Goal: Information Seeking & Learning: Obtain resource

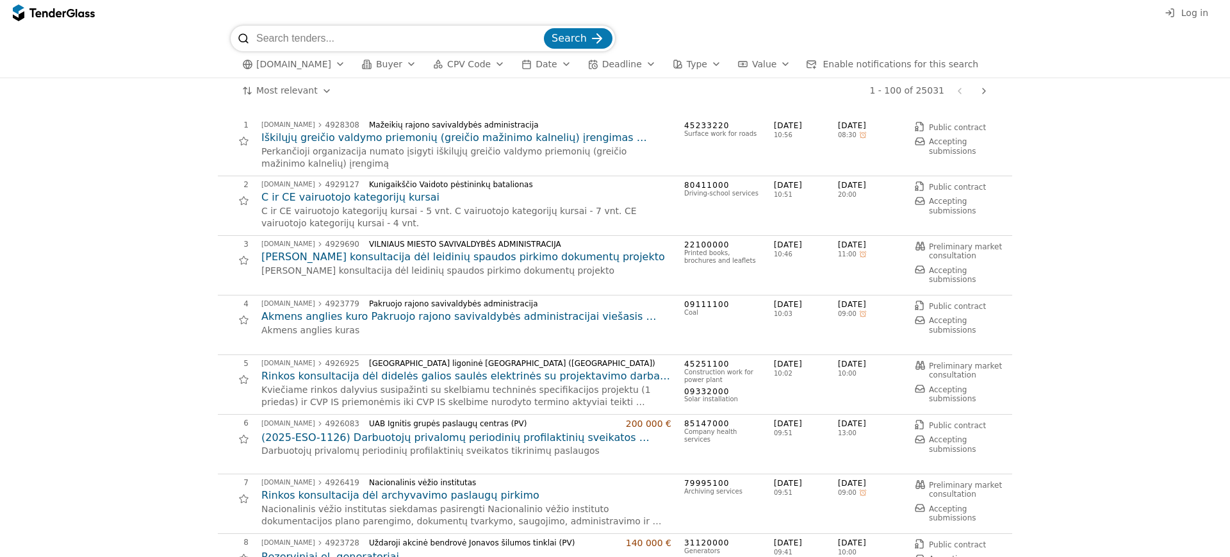
click at [296, 26] on input "search" at bounding box center [398, 39] width 285 height 26
type input "laivo"
click at [544, 28] on button "Search" at bounding box center [578, 38] width 69 height 20
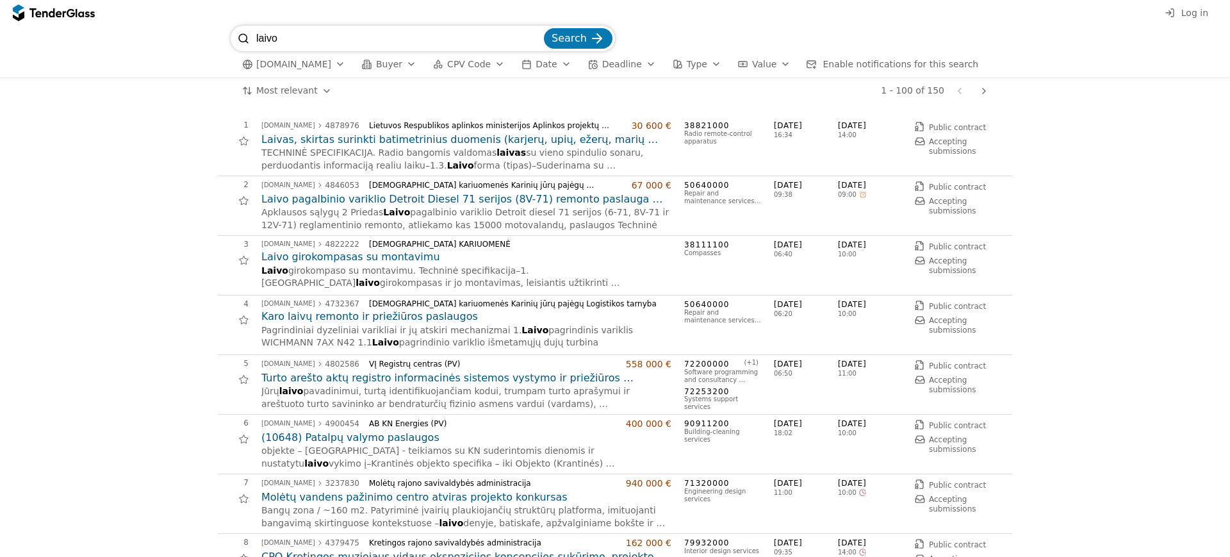
click at [523, 197] on h2 "Laivo pagalbinio variklio Detroit Diesel 71 serijos (8V-71) remonto paslauga (S…" at bounding box center [466, 199] width 410 height 14
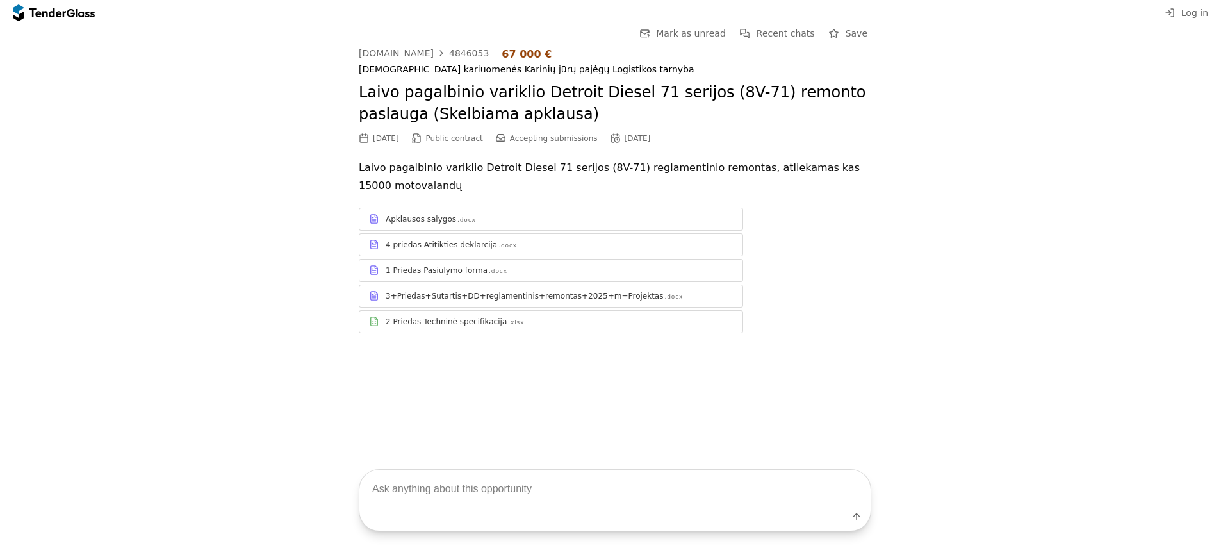
click at [480, 291] on div "3+Priedas+Sutartis+DD+reglamentinis+remontas+2025+m+Projektas" at bounding box center [524, 296] width 277 height 10
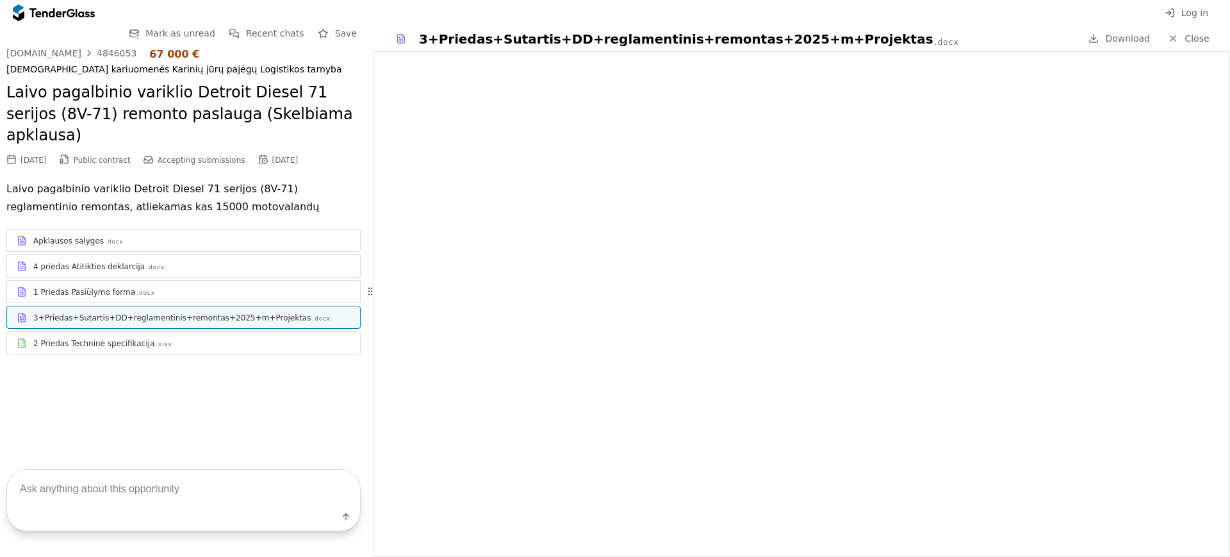
click at [224, 261] on div "4 priedas Atitikties deklarcija .docx" at bounding box center [191, 266] width 317 height 10
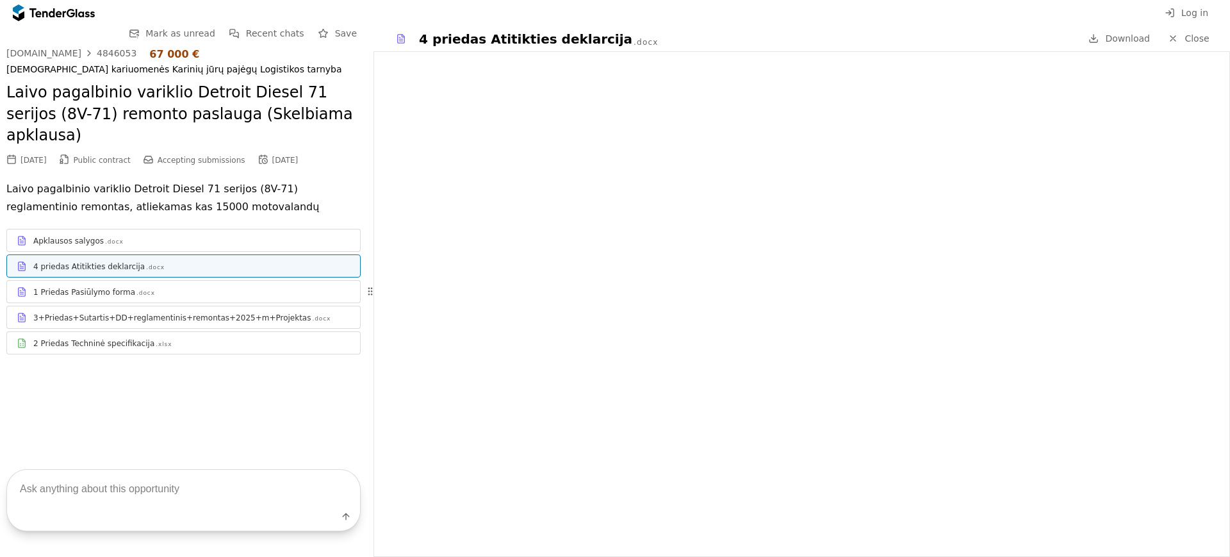
click at [225, 233] on div "Apklausos salygos .docx" at bounding box center [183, 241] width 353 height 16
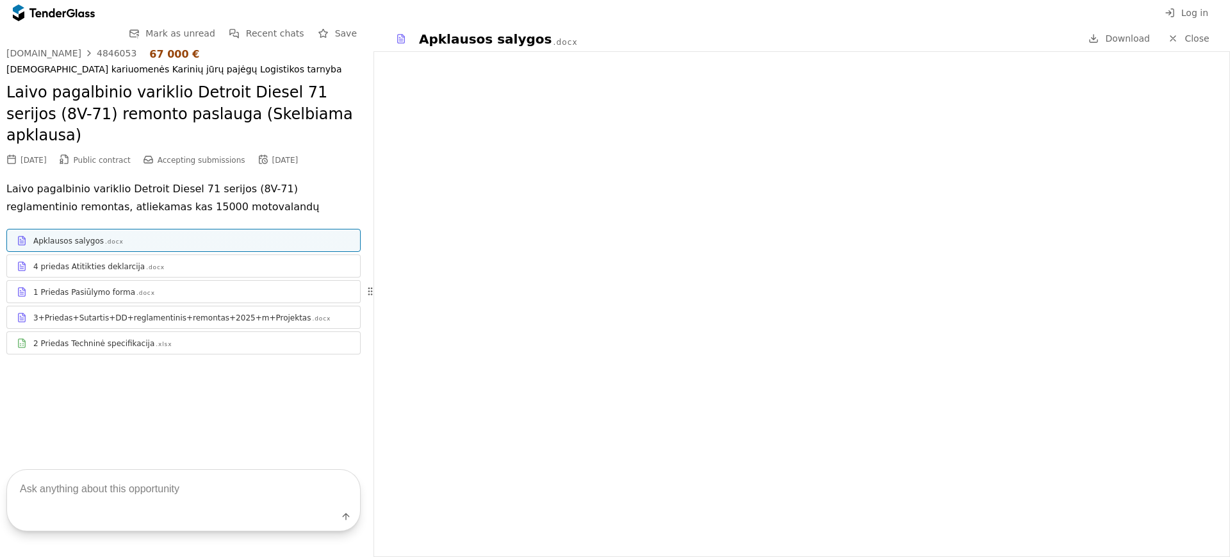
click at [155, 258] on div "4 priedas Atitikties deklarcija .docx" at bounding box center [183, 266] width 353 height 16
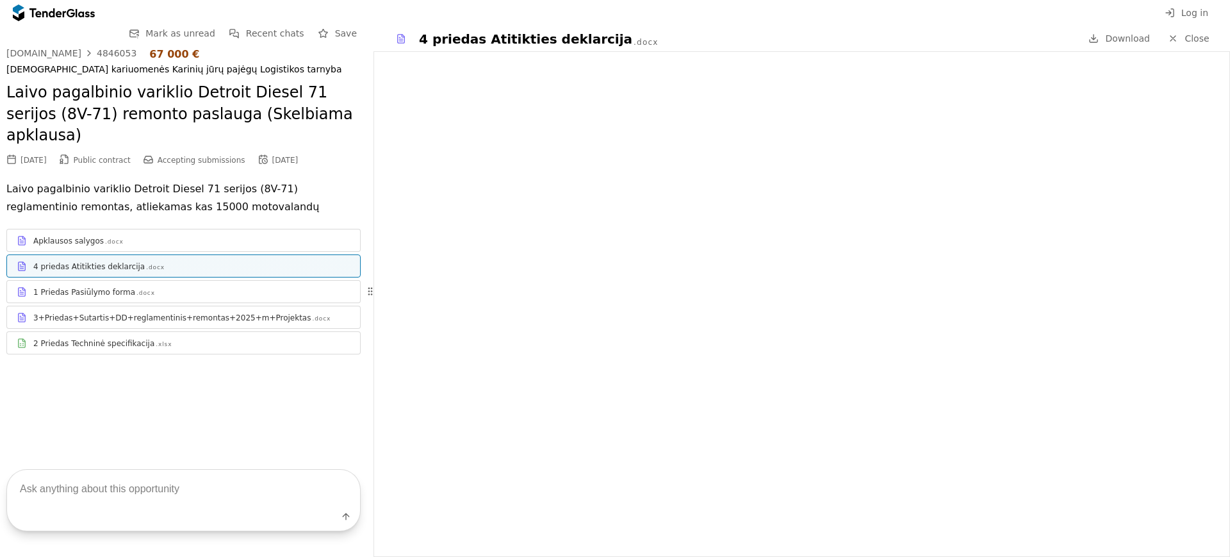
click at [236, 287] on div "1 Priedas Pasiūlymo forma .docx" at bounding box center [191, 292] width 317 height 10
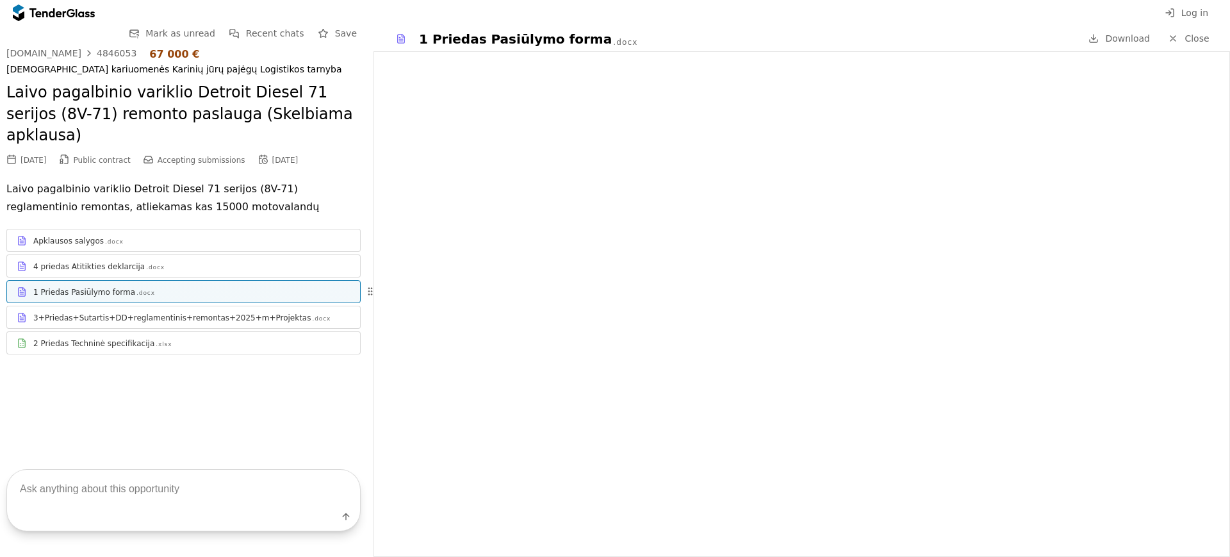
click at [156, 340] on div ".xlsx" at bounding box center [164, 344] width 16 height 8
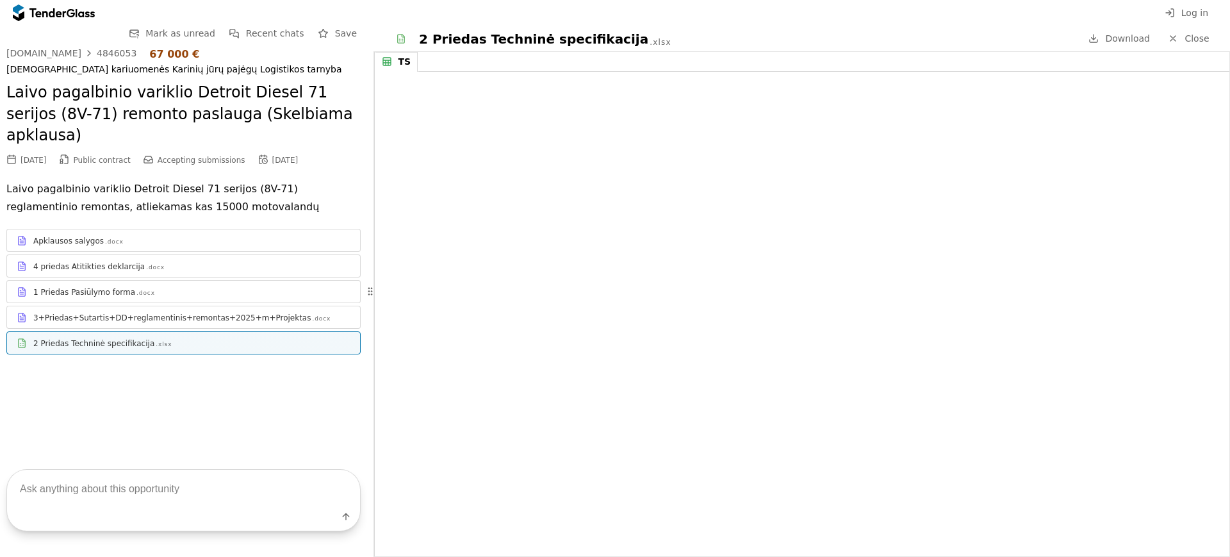
click at [220, 309] on div "3+Priedas+Sutartis+DD+reglamentinis+remontas+2025+m+Projektas .docx" at bounding box center [183, 317] width 353 height 16
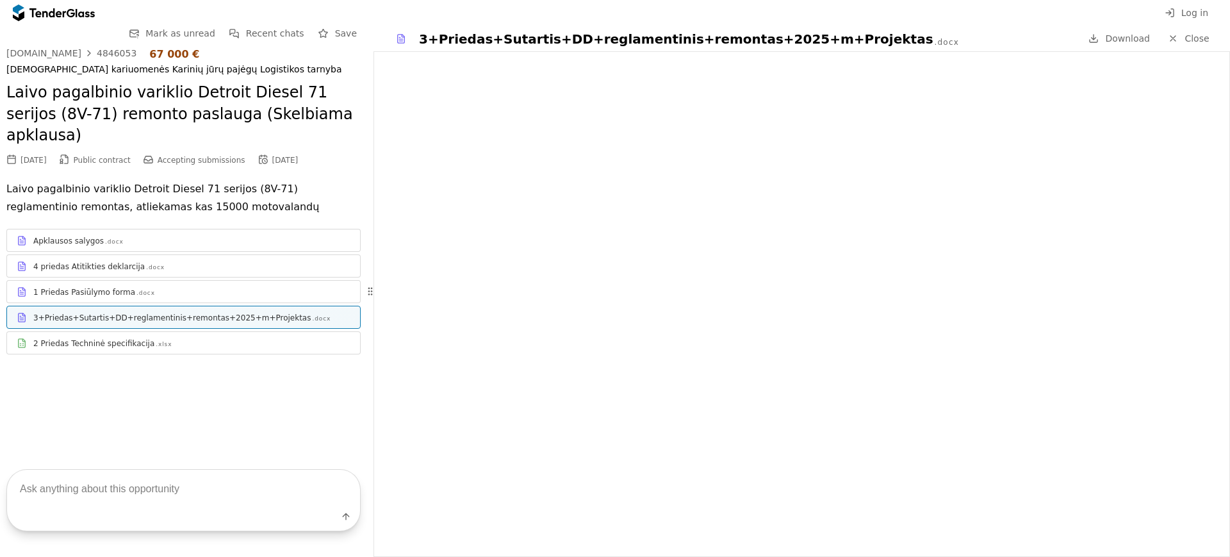
click at [141, 338] on div "Apklausos salygos .docx 4 priedas Atitikties deklarcija .docx 1 Priedas Pasiūly…" at bounding box center [183, 291] width 354 height 151
click at [153, 331] on link "2 Priedas Techninė specifikacija .xlsx" at bounding box center [183, 342] width 354 height 23
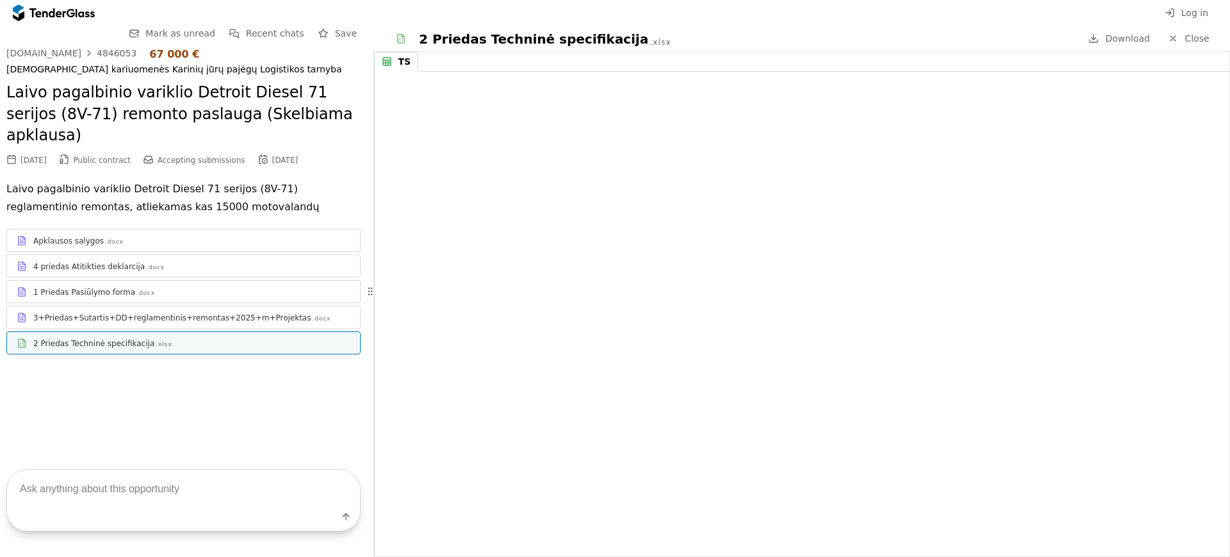
click at [179, 287] on div "1 Priedas Pasiūlymo forma .docx" at bounding box center [191, 292] width 317 height 10
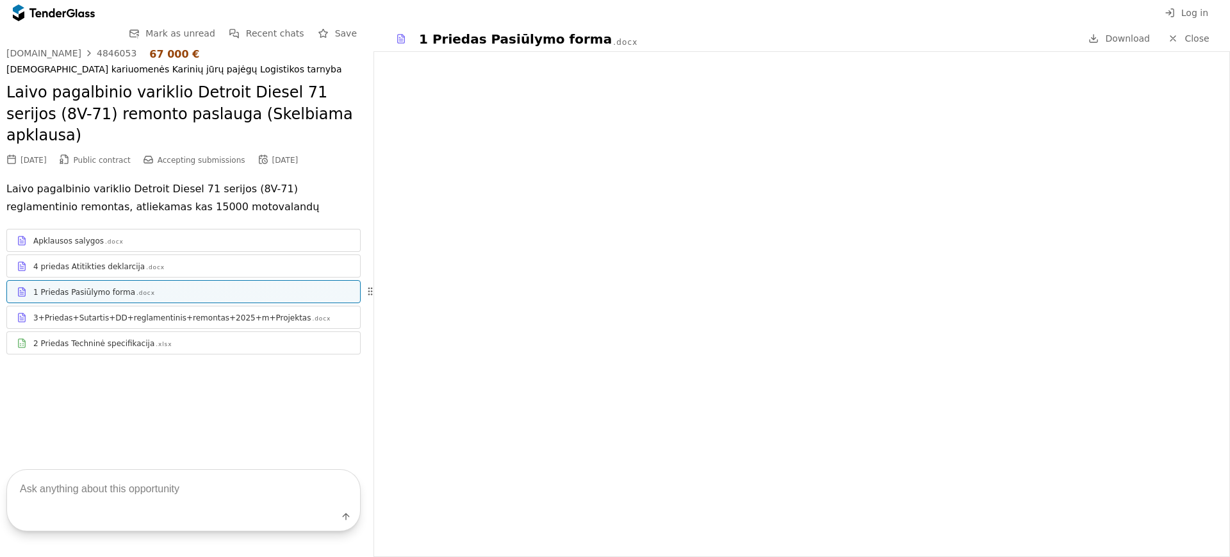
click at [250, 309] on div "3+Priedas+Sutartis+DD+reglamentinis+remontas+2025+m+Projektas .docx" at bounding box center [183, 317] width 353 height 16
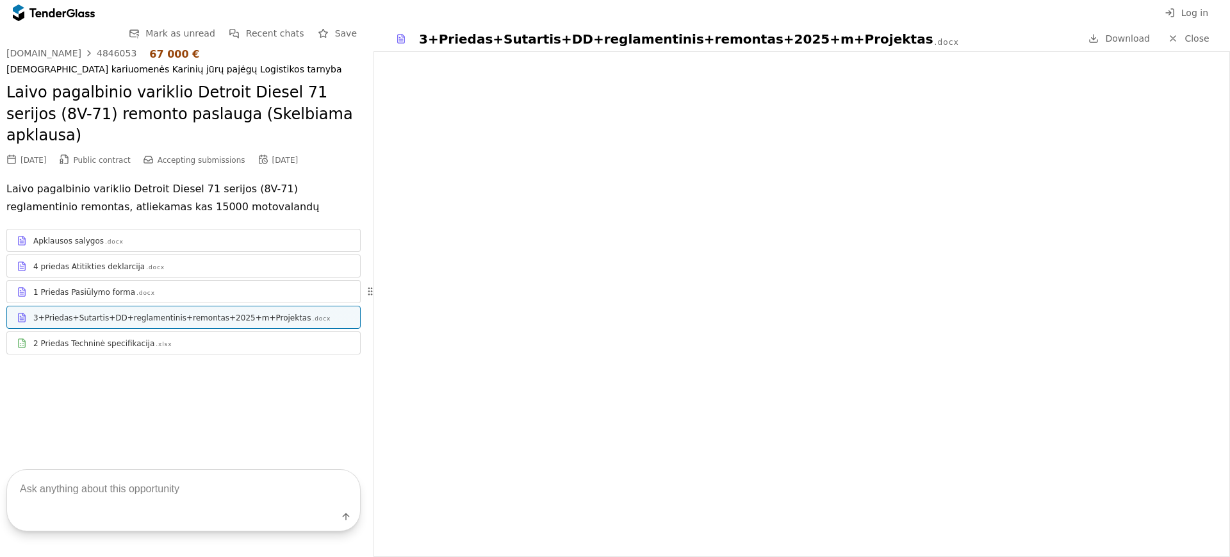
click at [124, 338] on div "2 Priedas Techninė specifikacija" at bounding box center [93, 343] width 121 height 10
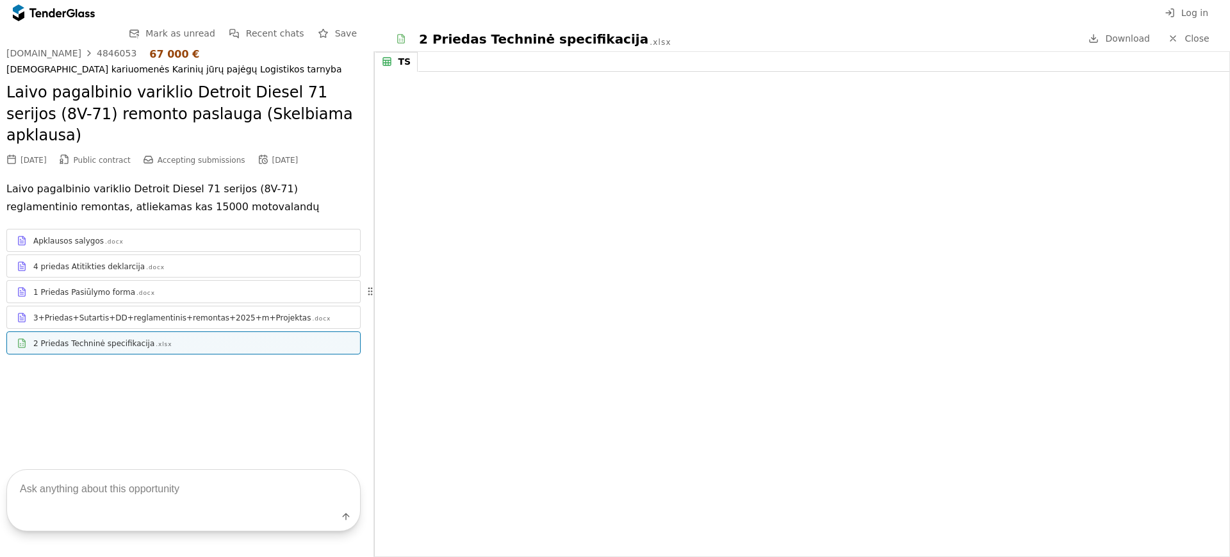
click at [158, 280] on link "1 Priedas Pasiūlymo forma .docx" at bounding box center [183, 291] width 354 height 23
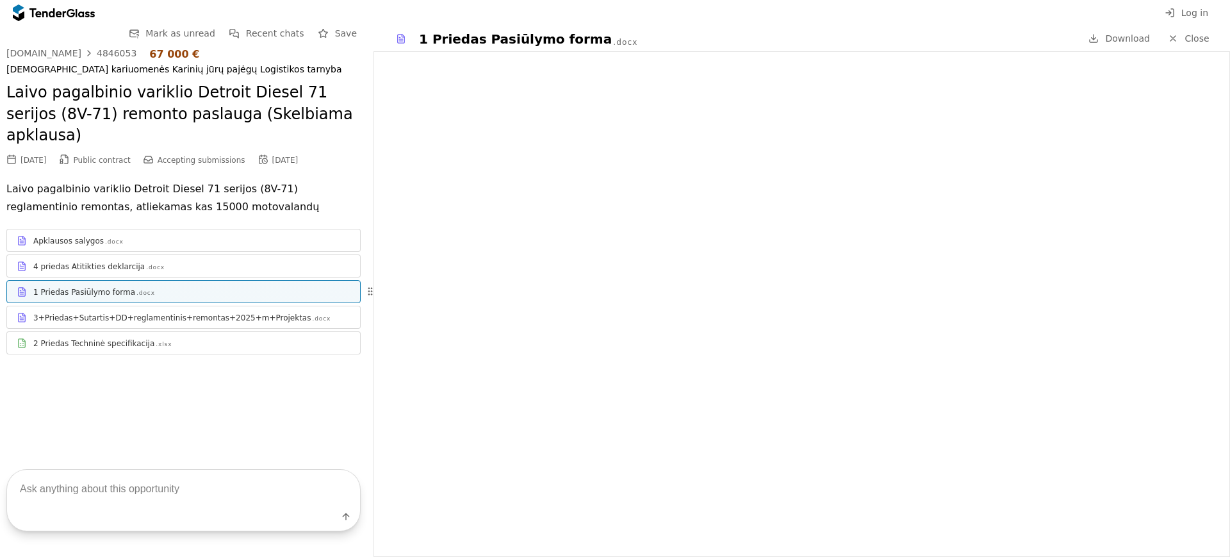
click at [175, 338] on div "2 Priedas Techninė specifikacija .xlsx" at bounding box center [191, 343] width 317 height 10
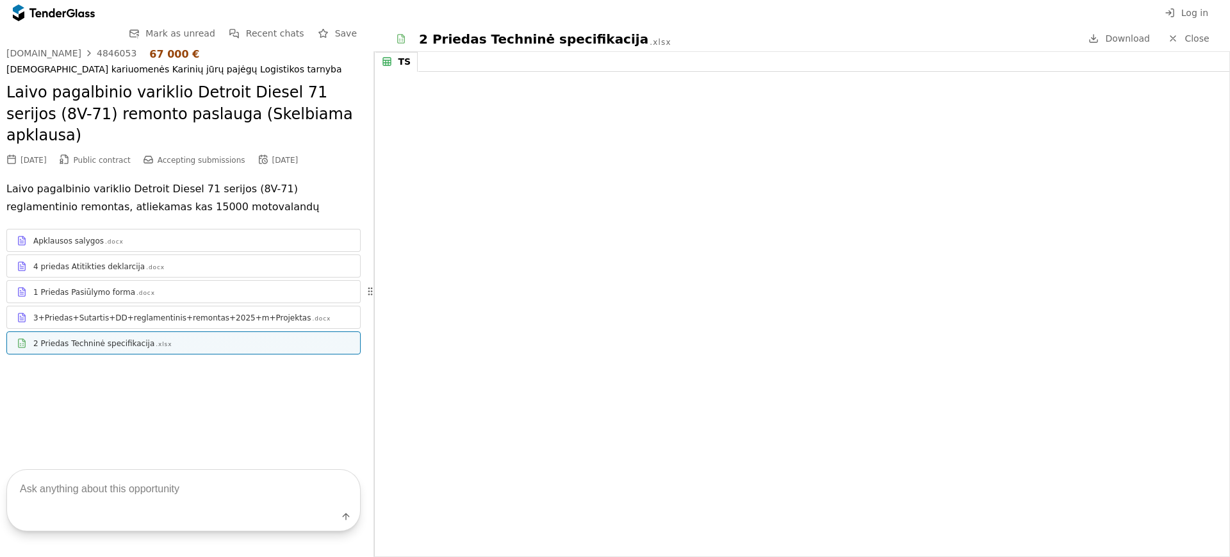
click at [293, 309] on div "3+Priedas+Sutartis+DD+reglamentinis+remontas+2025+m+Projektas .docx" at bounding box center [183, 317] width 353 height 16
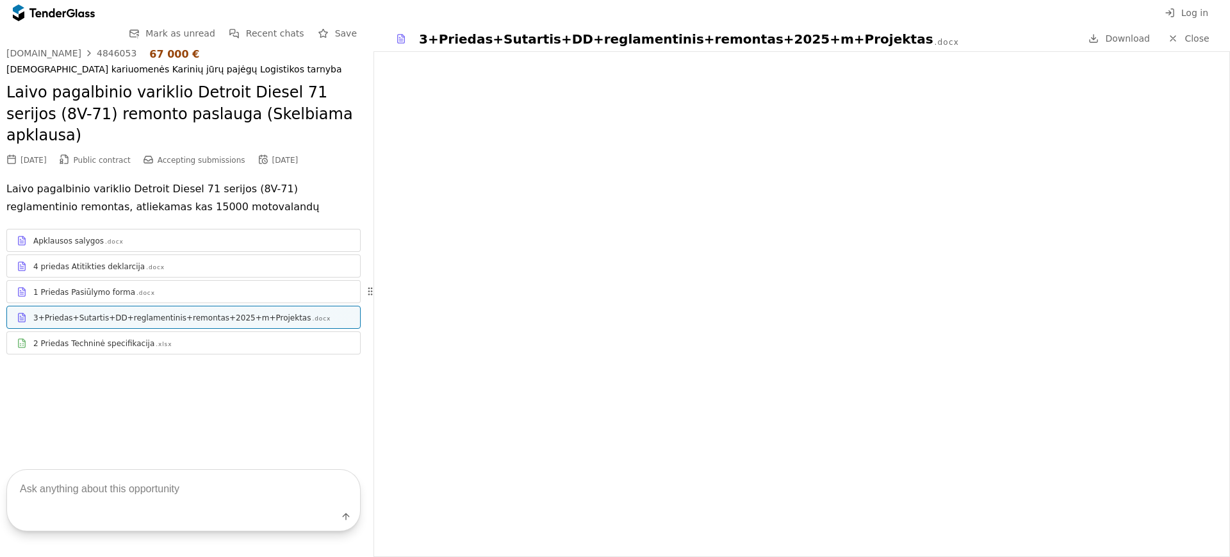
click at [72, 6] on div at bounding box center [54, 13] width 82 height 20
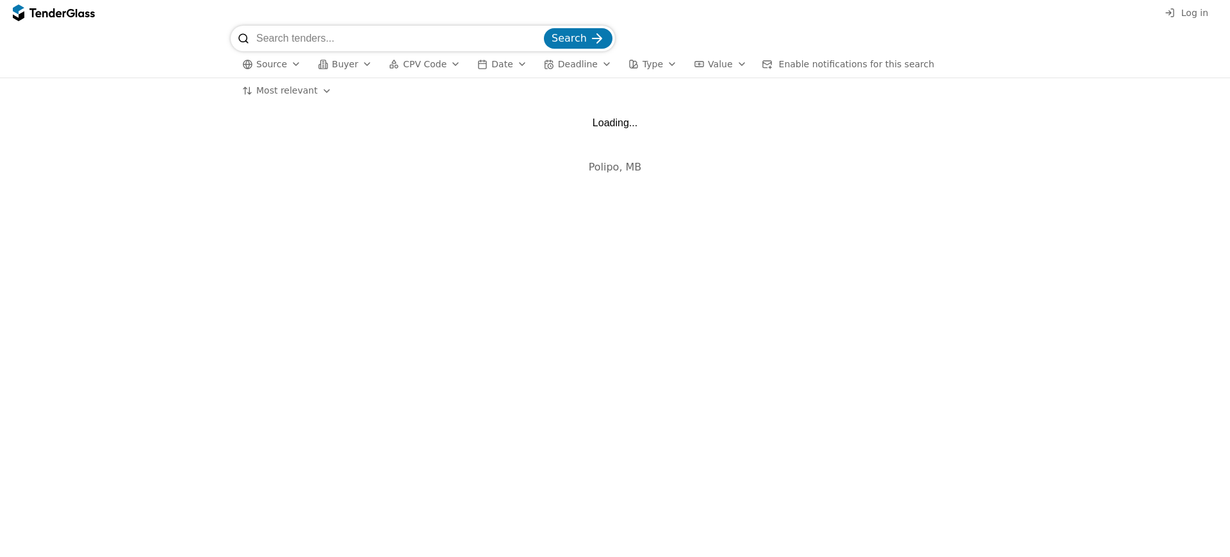
click at [347, 38] on input "search" at bounding box center [398, 39] width 285 height 26
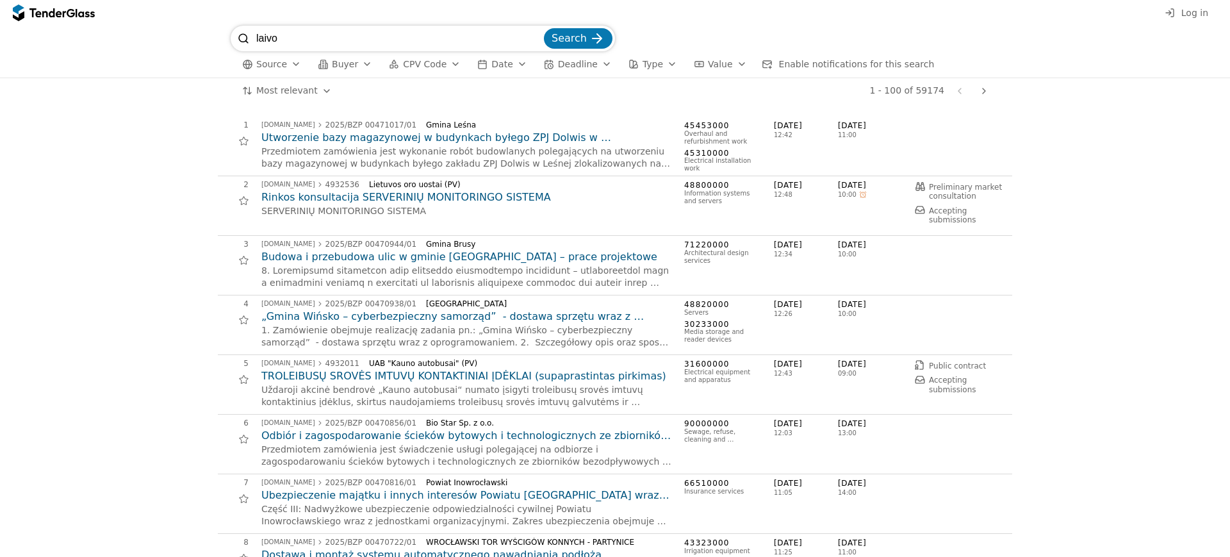
type input "laivo"
click at [544, 28] on button "Search" at bounding box center [578, 38] width 69 height 20
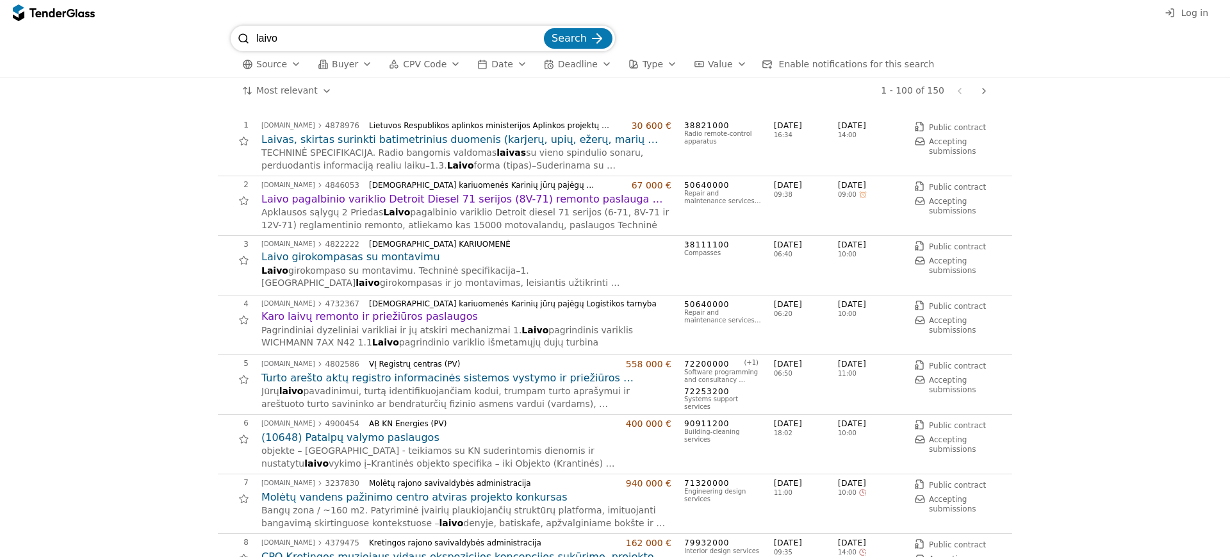
scroll to position [80, 0]
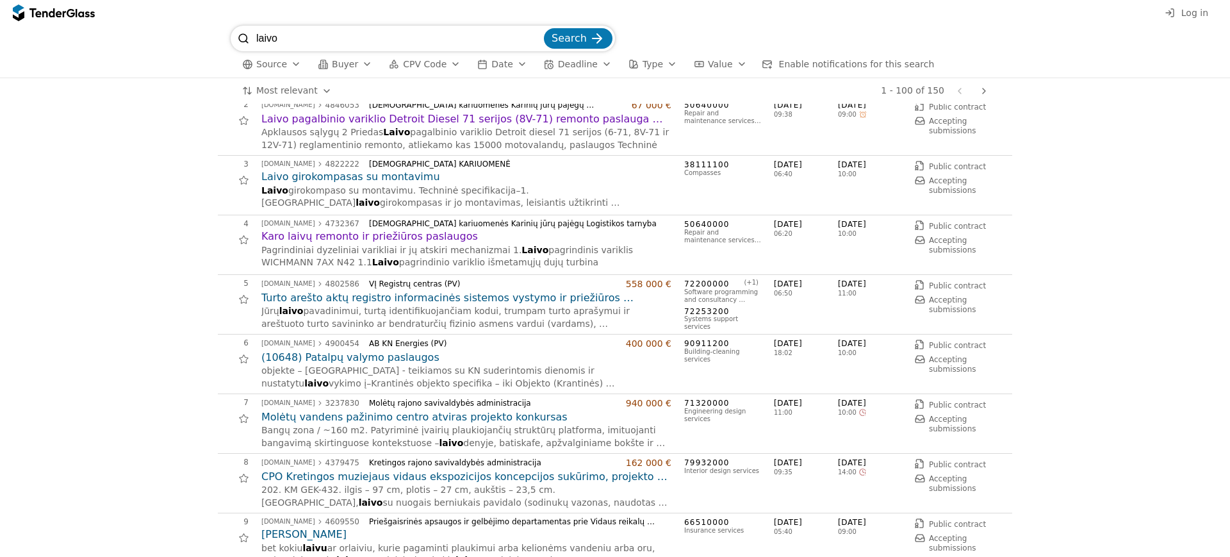
click at [377, 238] on h2 "Karo laivų remonto ir priežiūros paslaugos" at bounding box center [466, 236] width 410 height 14
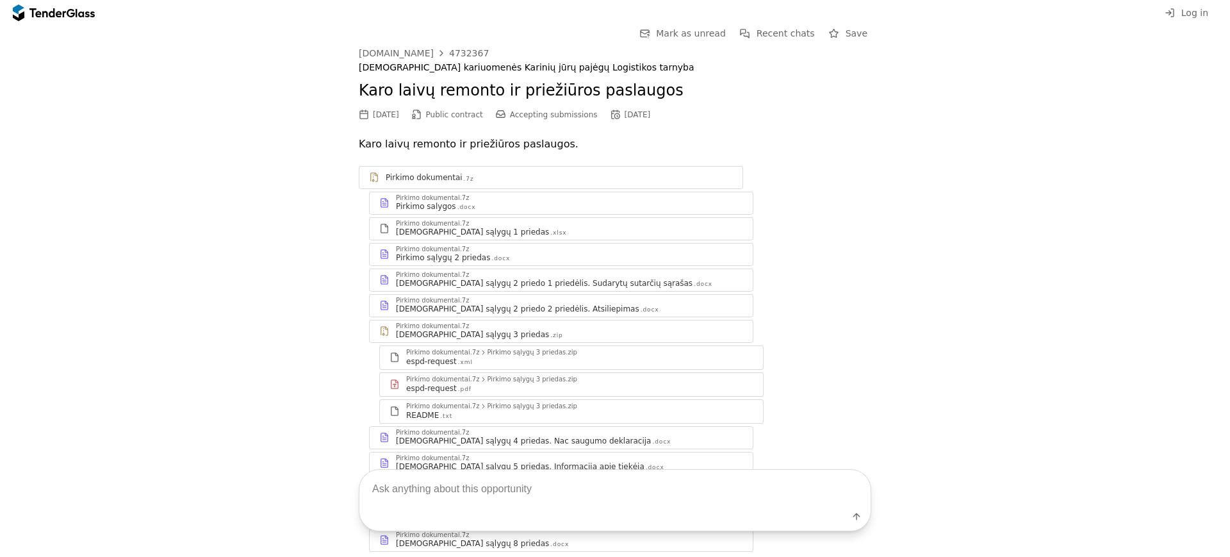
click at [494, 209] on div "Pirkimo salygos .docx" at bounding box center [569, 206] width 347 height 10
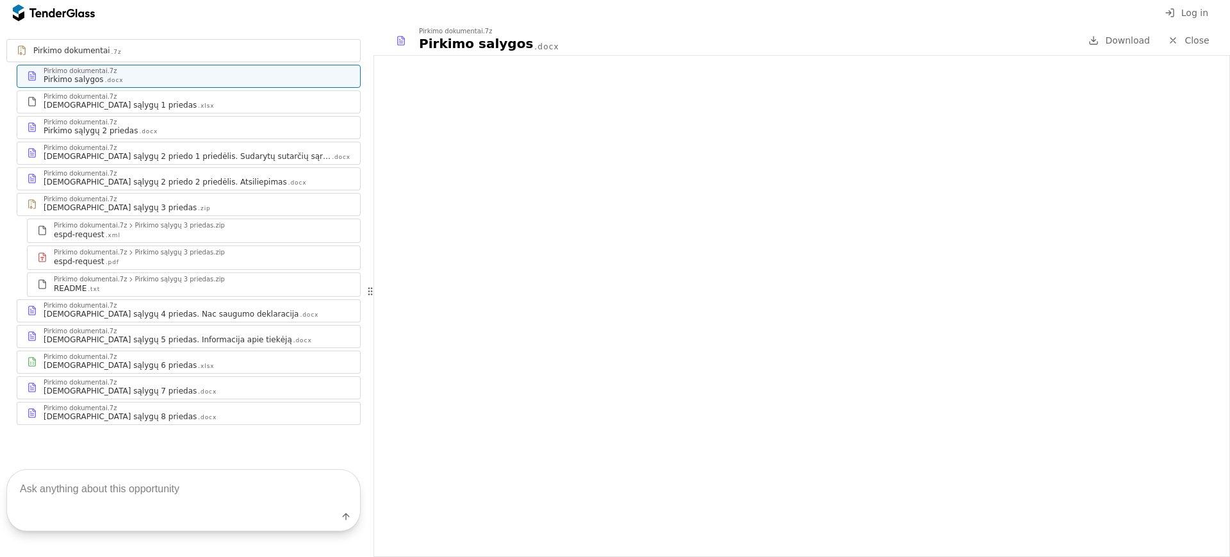
scroll to position [128, 0]
click at [183, 362] on div "Pirkimo sąlygų 6 priedas .xlsx" at bounding box center [197, 364] width 307 height 10
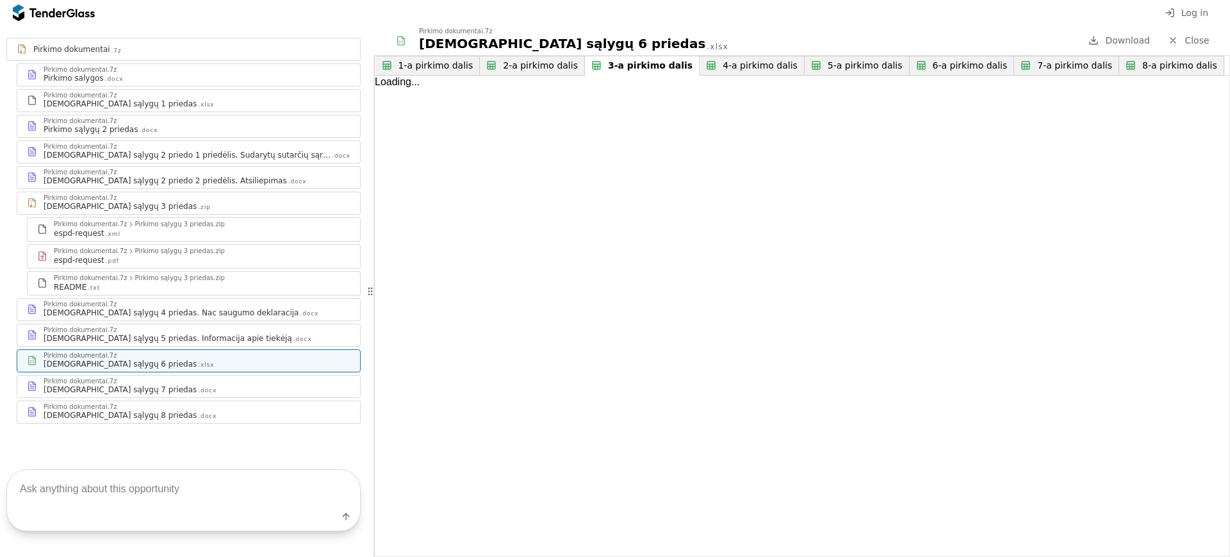
click at [639, 63] on div "3-a pirkimo dalis" at bounding box center [650, 65] width 85 height 11
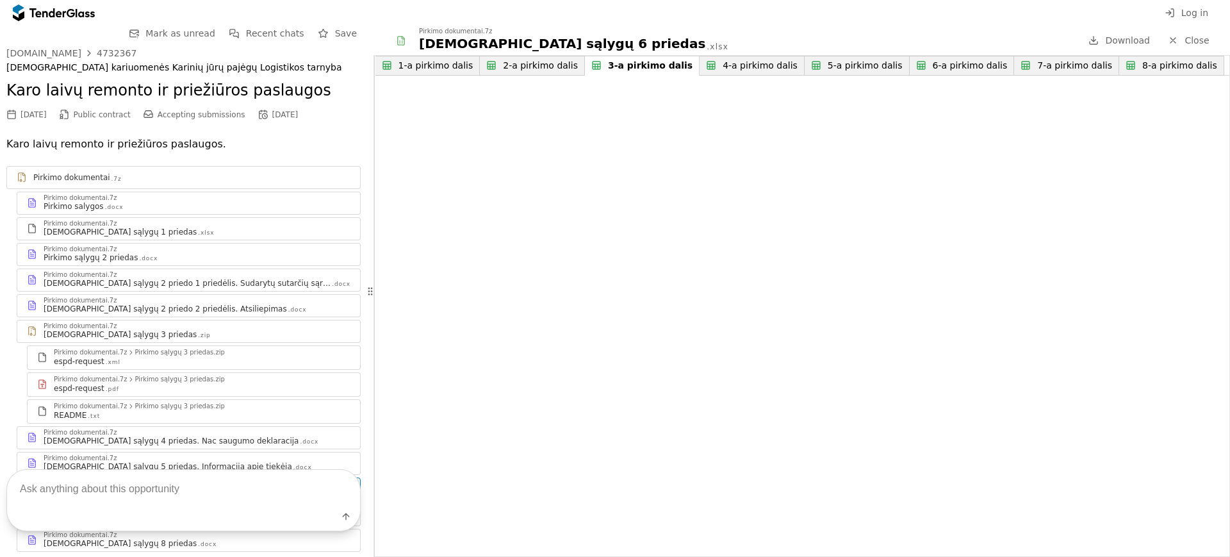
click at [143, 327] on div "Pirkimo dokumentai.7z" at bounding box center [197, 326] width 307 height 6
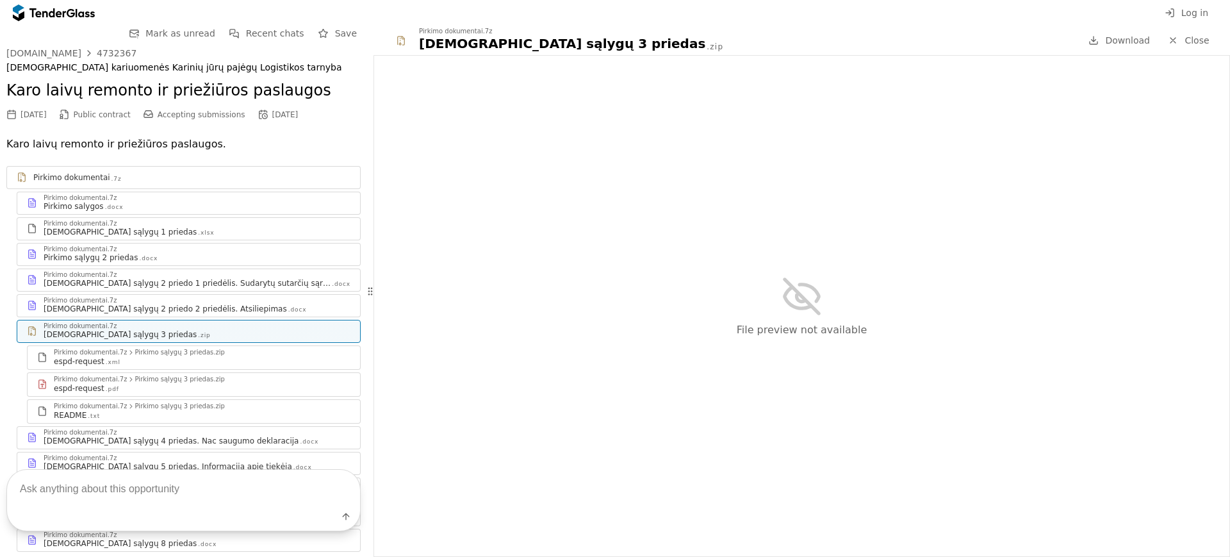
click at [152, 315] on div "Pirkimo dokumentai.7z Pirkimo sąlygų 2 priedo 2 priedėlis. Atsiliepimas .docx" at bounding box center [188, 306] width 343 height 22
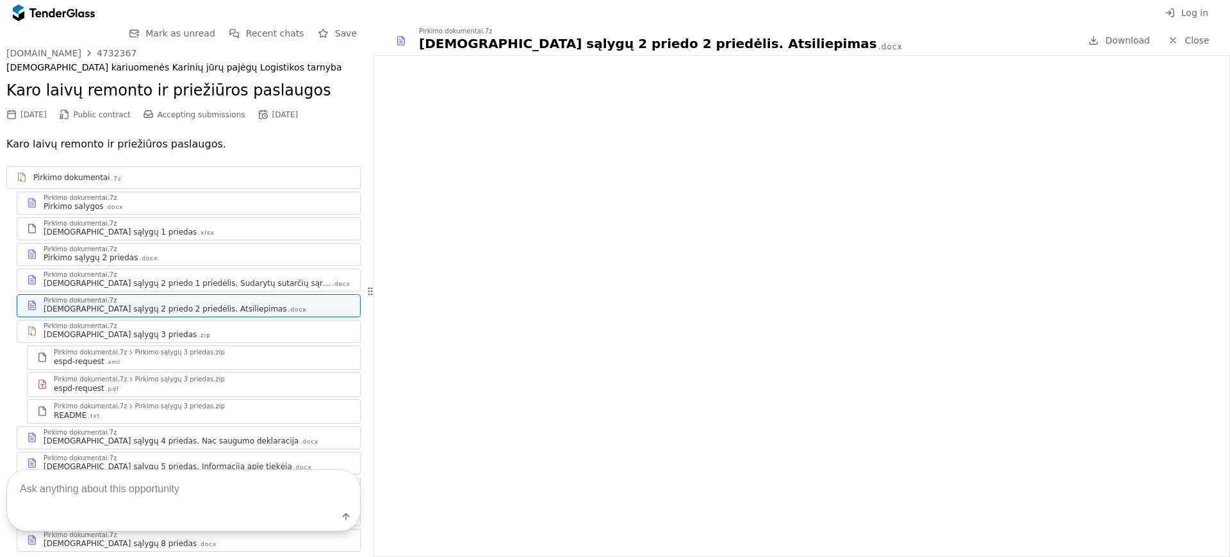
click at [174, 203] on div "Pirkimo salygos .docx" at bounding box center [197, 206] width 307 height 10
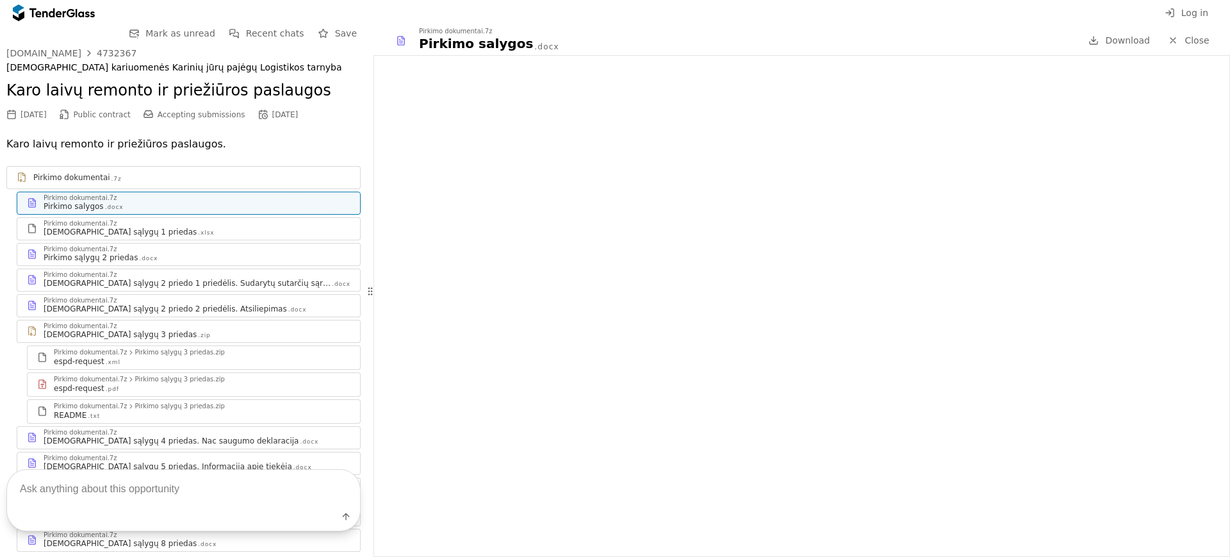
click at [233, 252] on div "Pirkimo sąlygų 2 priedas .docx" at bounding box center [197, 257] width 307 height 10
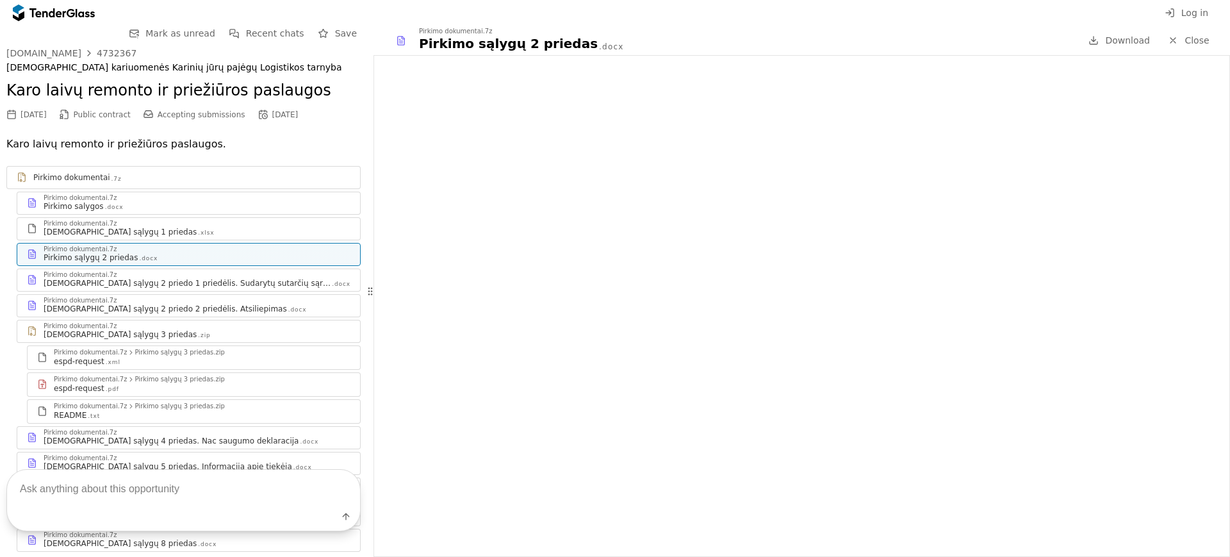
click at [247, 288] on div "Pirkimo sąlygų 2 priedo 1 priedėlis. Sudarytų sutarčių sąrašas" at bounding box center [187, 283] width 287 height 10
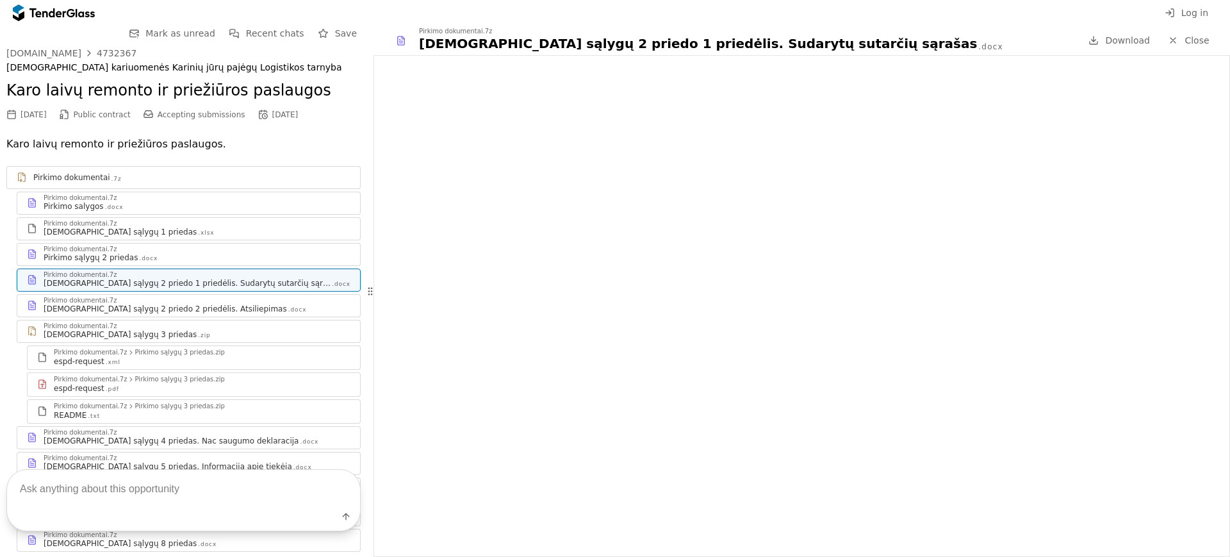
scroll to position [80, 0]
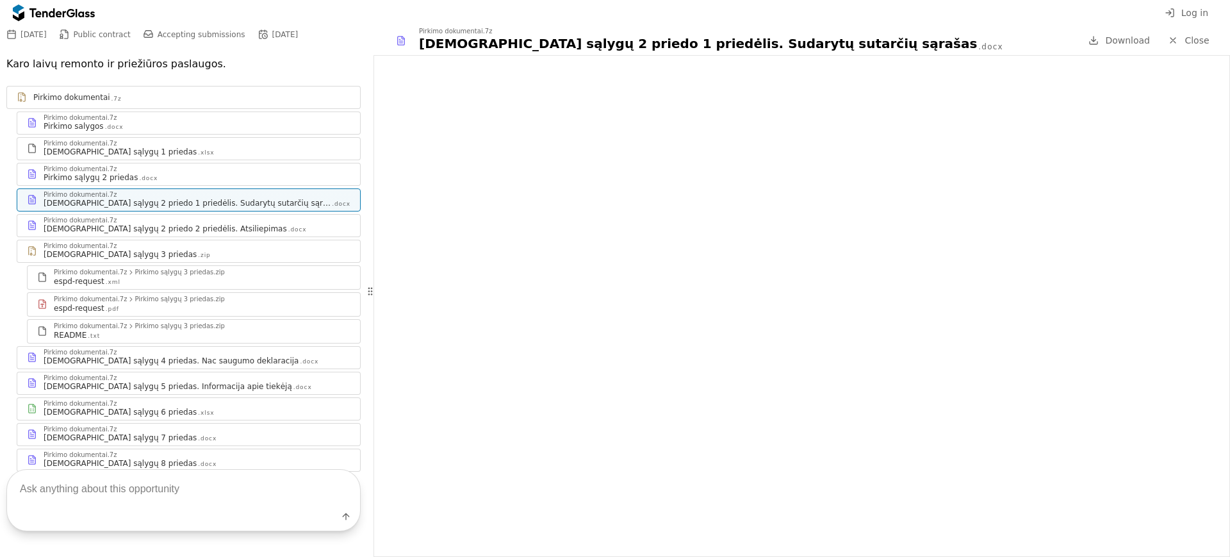
click at [155, 367] on div "Pirkimo dokumentai.7z Pirkimo sąlygų 4 priedas. Nac saugumo deklaracija .docx" at bounding box center [188, 358] width 343 height 22
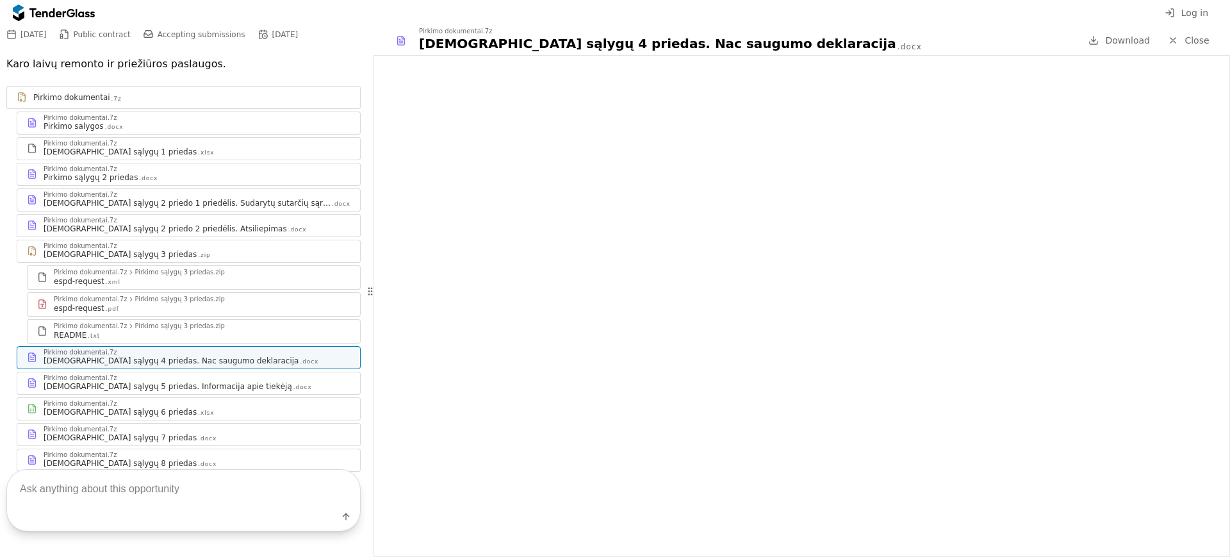
click at [192, 387] on div "Pirkimo sąlygų 5 priedas. Informacija apie tiekėją" at bounding box center [168, 386] width 249 height 10
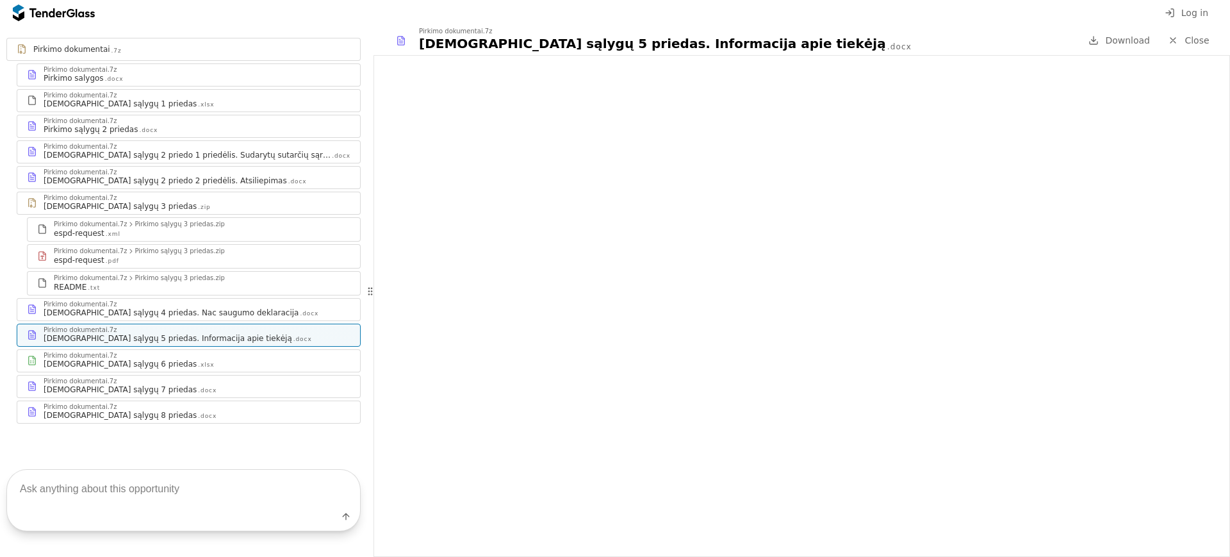
scroll to position [48, 0]
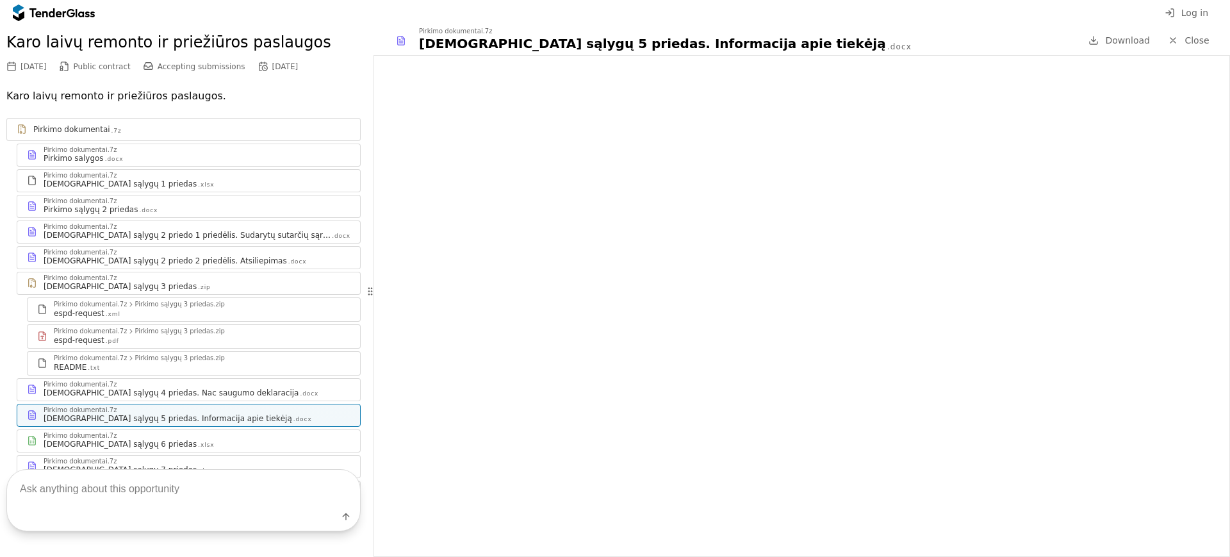
click at [233, 240] on div "Pirkimo sąlygų 2 priedo 1 priedėlis. Sudarytų sutarčių sąrašas" at bounding box center [187, 235] width 287 height 10
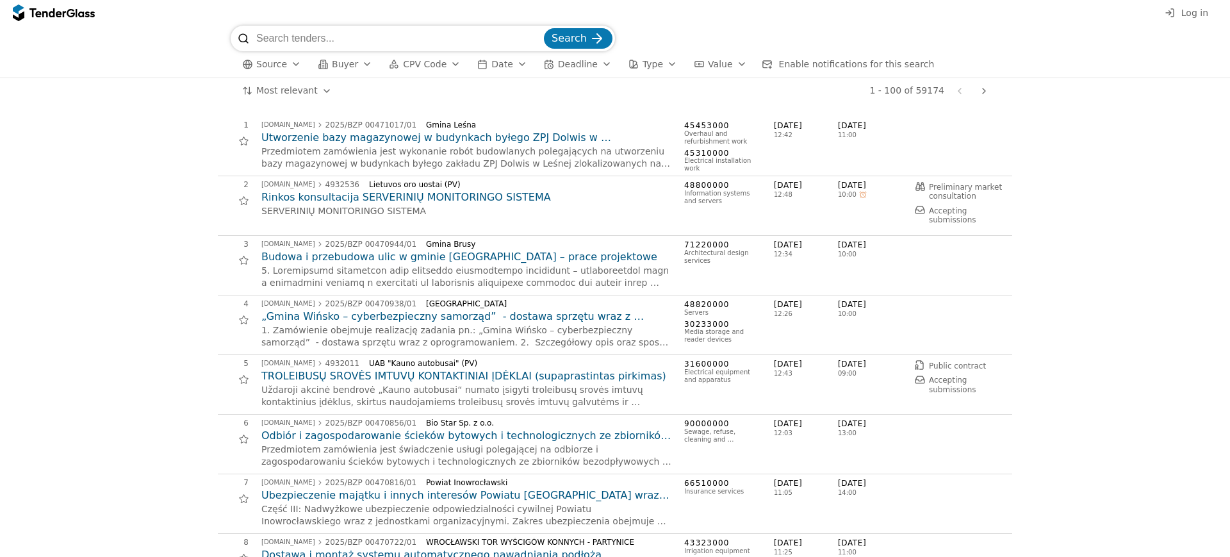
click at [294, 58] on button "Source" at bounding box center [271, 64] width 69 height 16
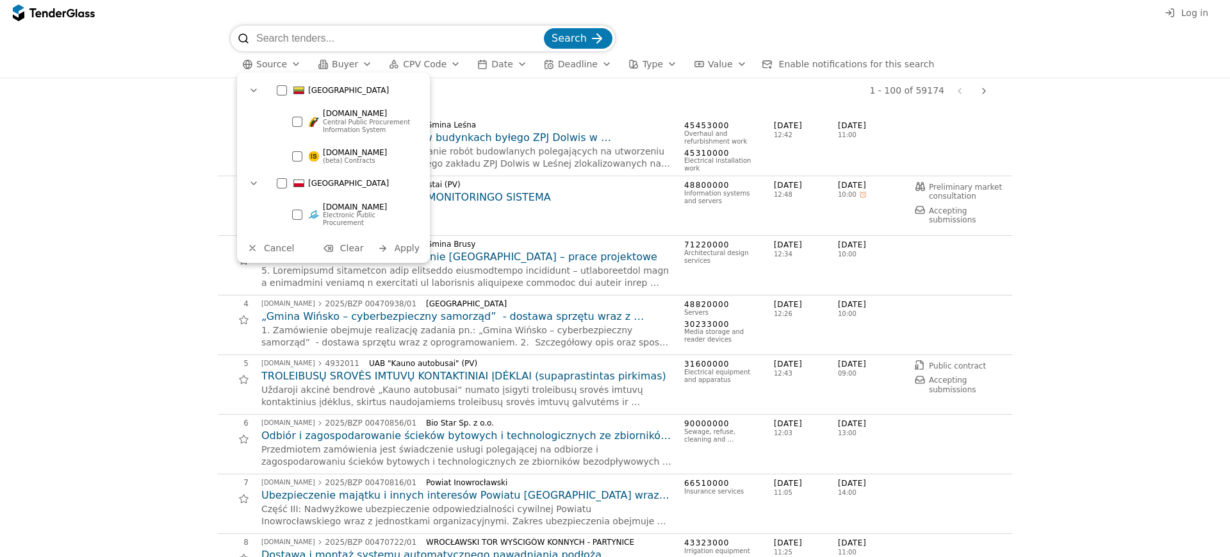
click at [183, 60] on div "Search Source Buyer CPV Code Date Deadline Type Value Enable notifications for …" at bounding box center [614, 52] width 1217 height 52
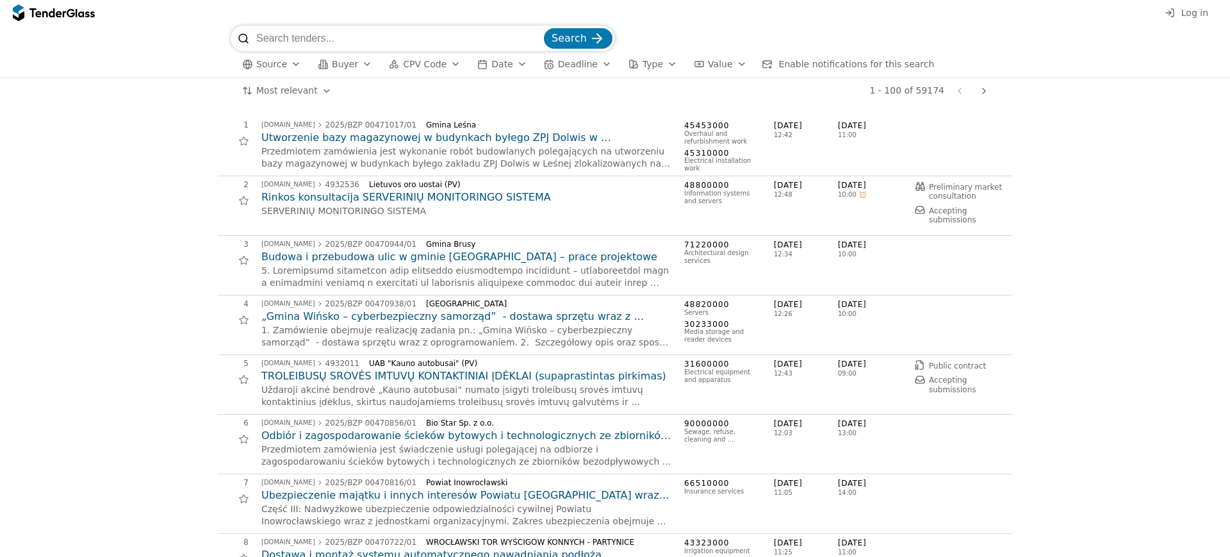
click at [348, 39] on input "search" at bounding box center [398, 39] width 285 height 26
click at [441, 68] on div "button" at bounding box center [455, 63] width 36 height 33
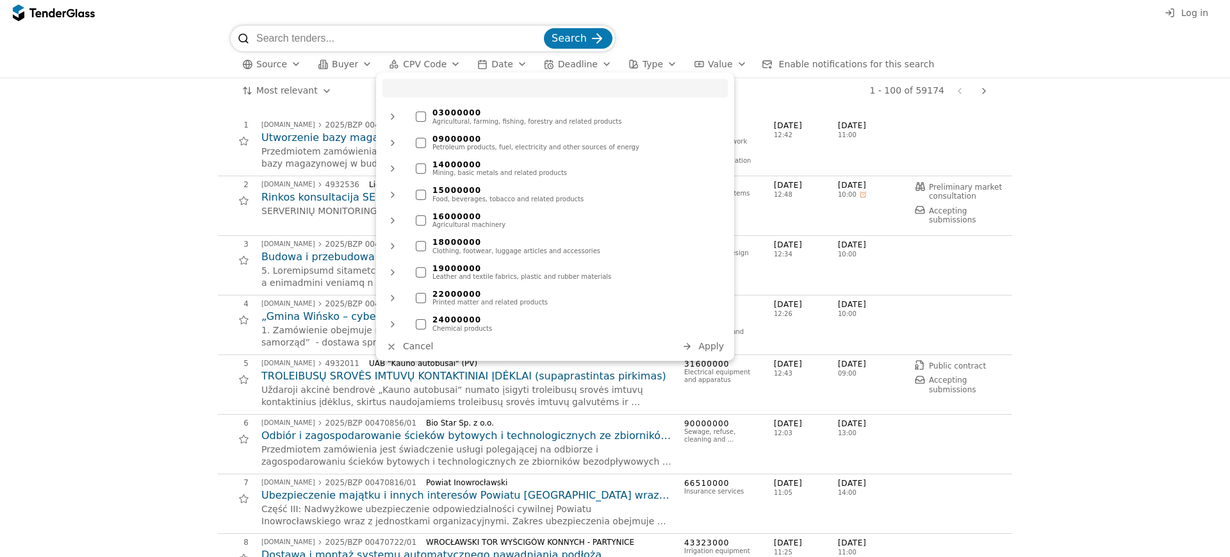
click at [437, 88] on input "search" at bounding box center [554, 88] width 345 height 19
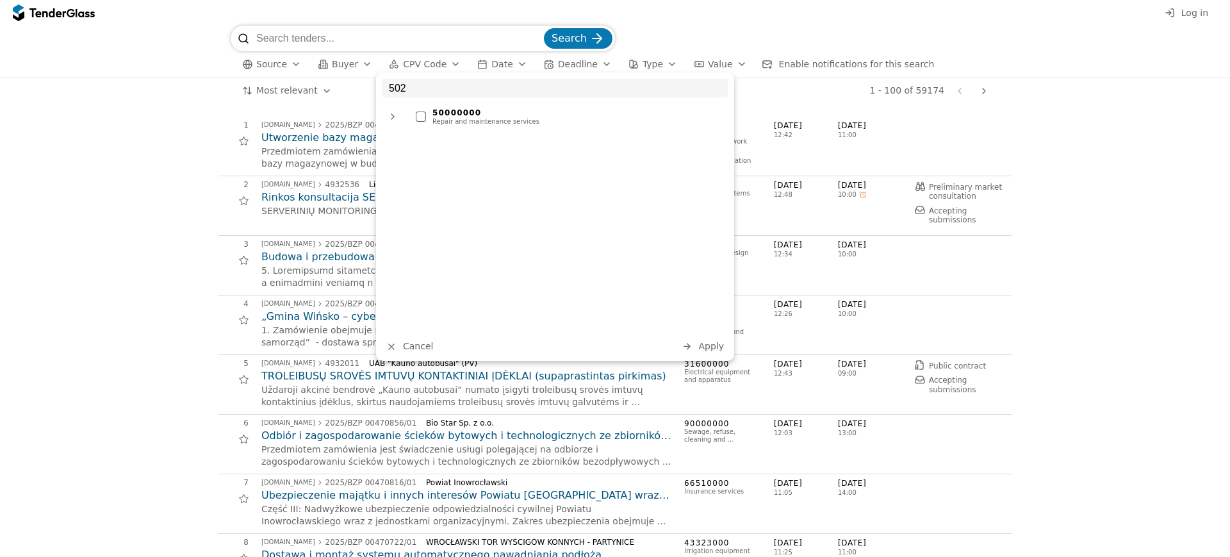
type input "502"
click at [422, 121] on div at bounding box center [421, 116] width 10 height 10
click at [397, 113] on div at bounding box center [392, 116] width 31 height 33
click at [402, 138] on div at bounding box center [408, 146] width 20 height 20
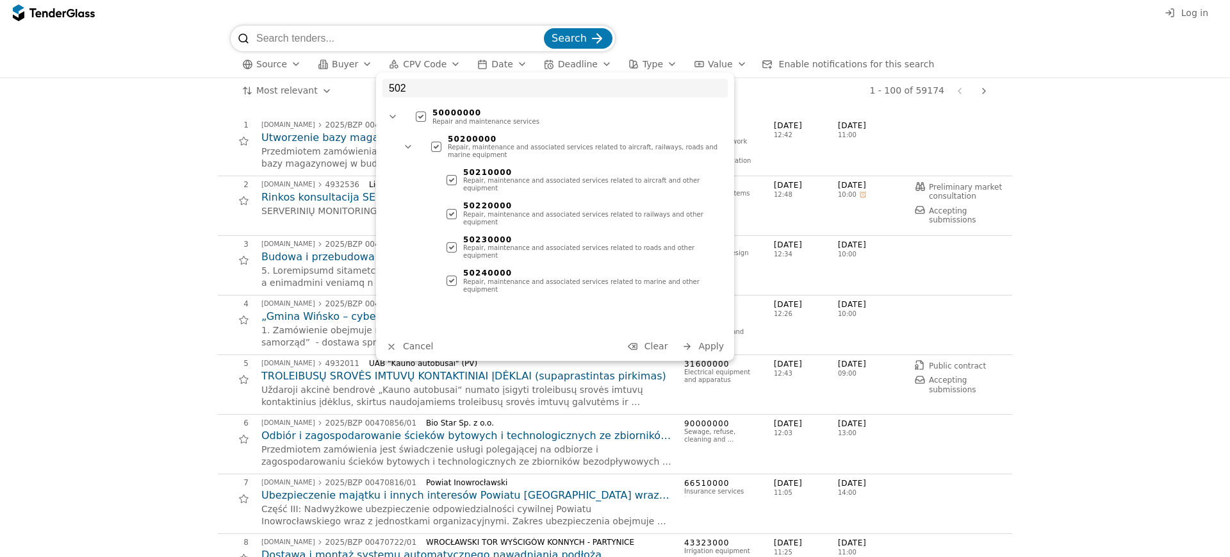
click at [404, 142] on div at bounding box center [407, 146] width 33 height 31
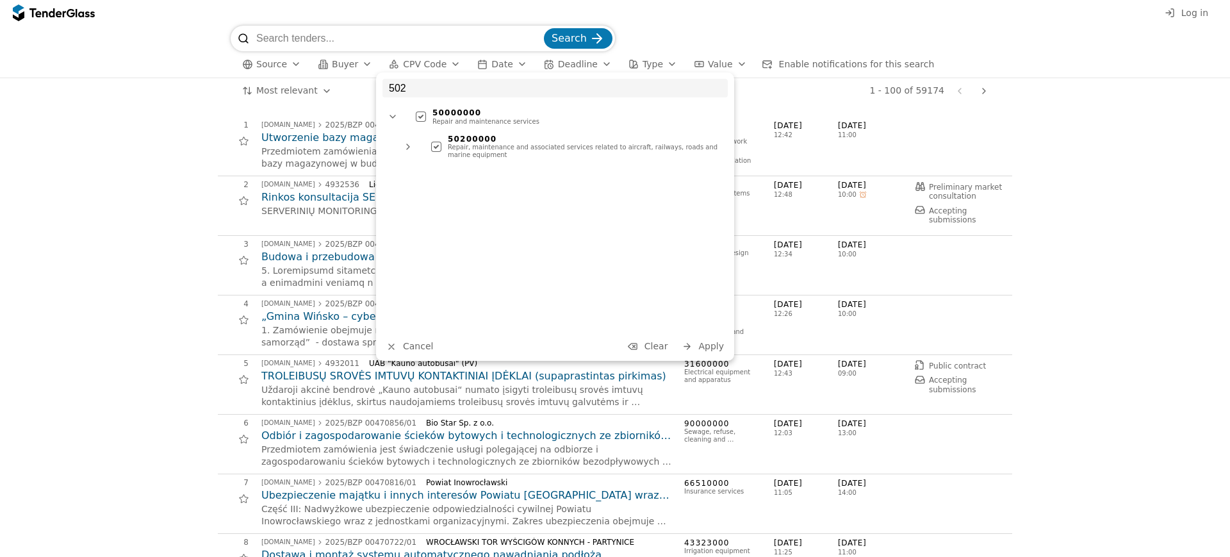
click at [404, 142] on div at bounding box center [408, 146] width 31 height 33
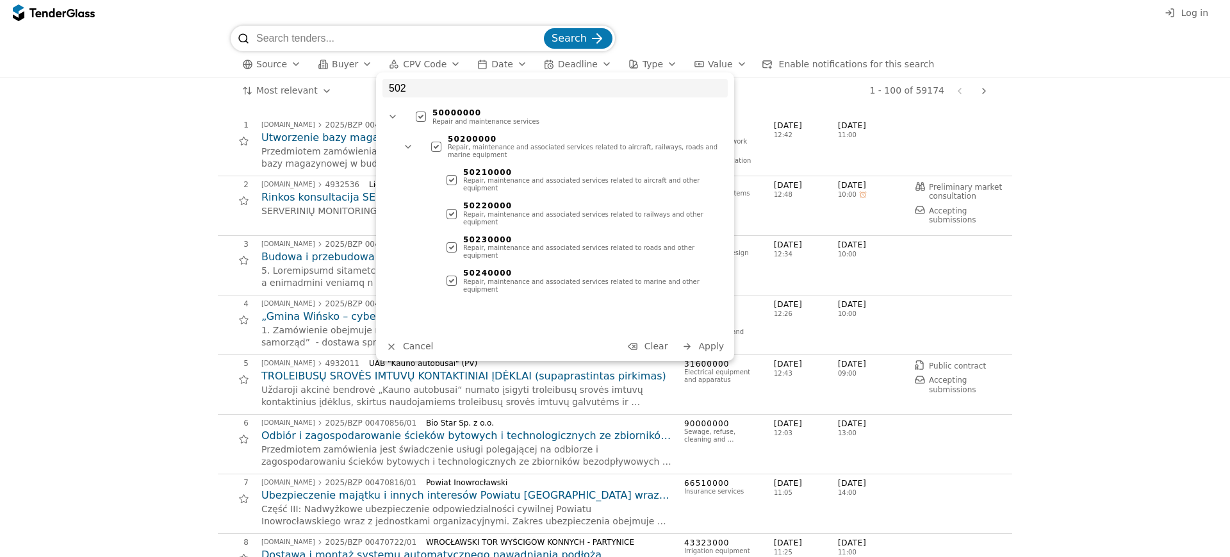
click at [452, 175] on div at bounding box center [451, 180] width 10 height 10
click at [452, 211] on div "50220000 Repair, maintenance and associated services related to railways and ot…" at bounding box center [584, 213] width 288 height 31
click at [450, 225] on div at bounding box center [451, 247] width 45 height 44
click at [570, 33] on span "Search" at bounding box center [569, 38] width 35 height 12
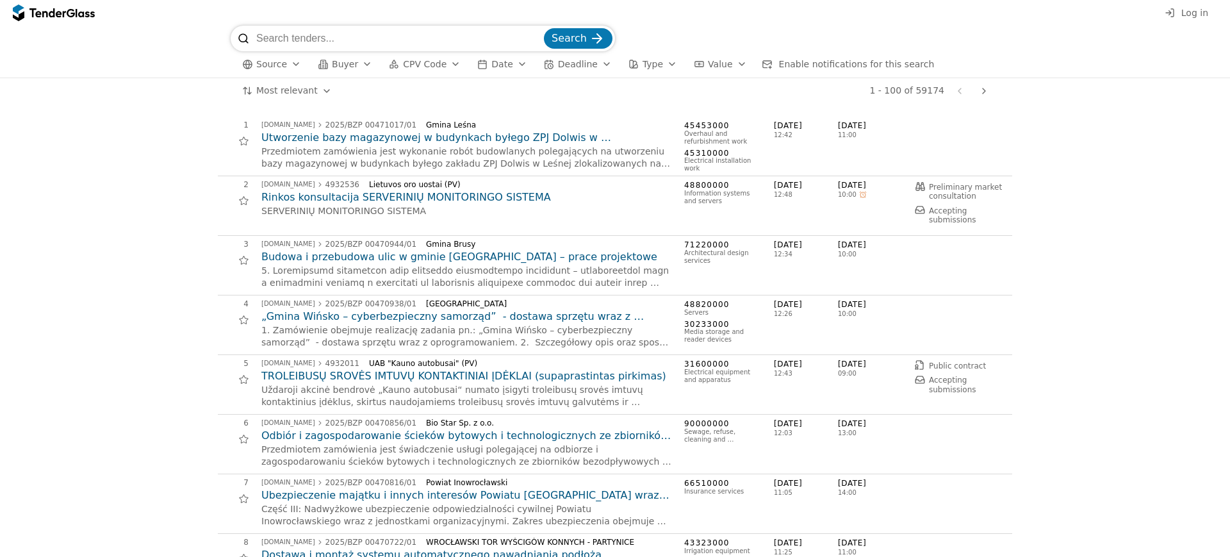
click at [601, 36] on div "submit" at bounding box center [597, 38] width 50 height 50
click at [442, 63] on div "button" at bounding box center [455, 63] width 36 height 33
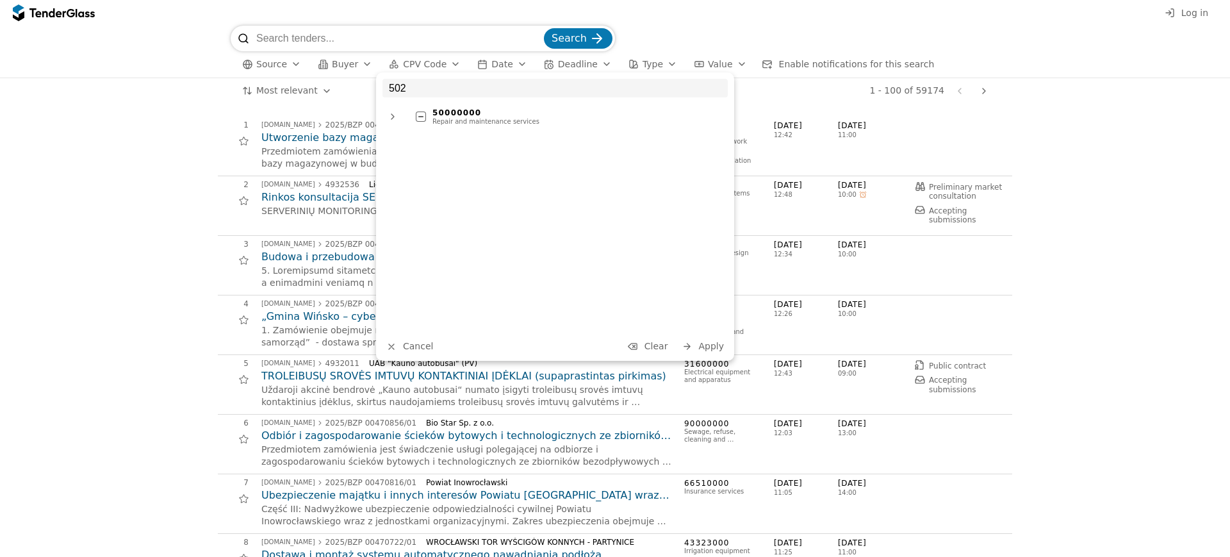
click at [443, 138] on ul "50000000 Repair and maintenance services" at bounding box center [554, 218] width 345 height 228
click at [724, 343] on button "Apply" at bounding box center [703, 346] width 50 height 16
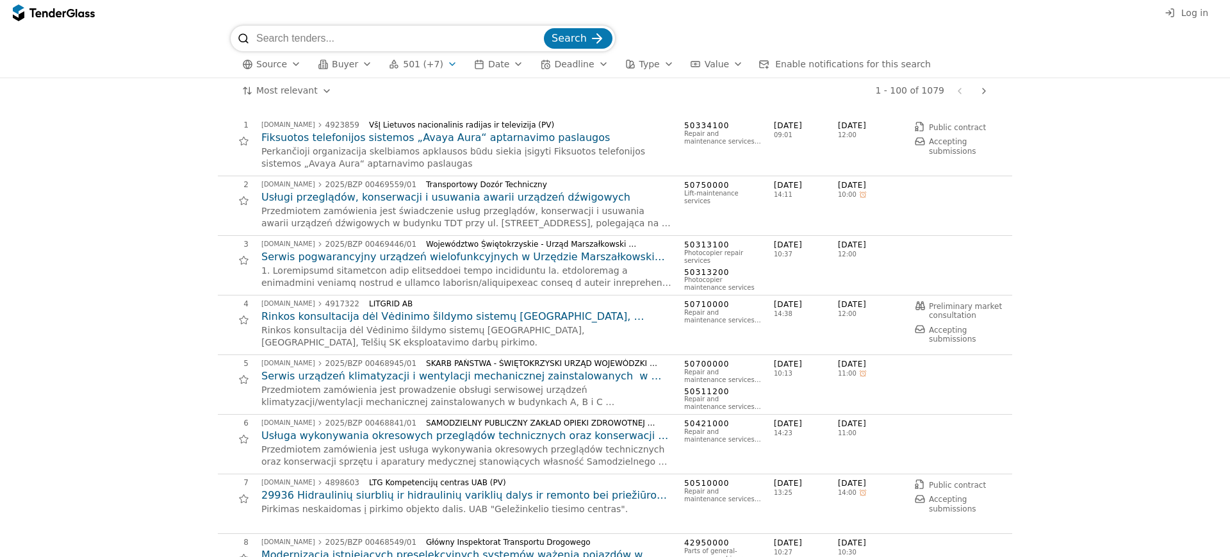
click at [441, 65] on div "button" at bounding box center [452, 63] width 36 height 33
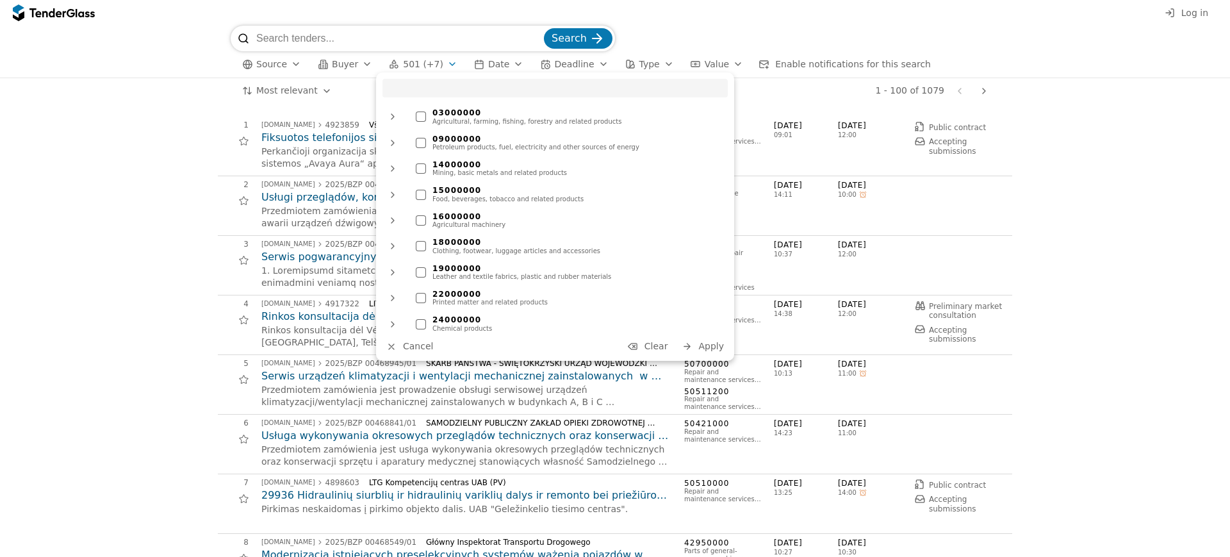
click at [637, 349] on div at bounding box center [632, 346] width 37 height 34
click at [411, 90] on input "search" at bounding box center [554, 88] width 345 height 19
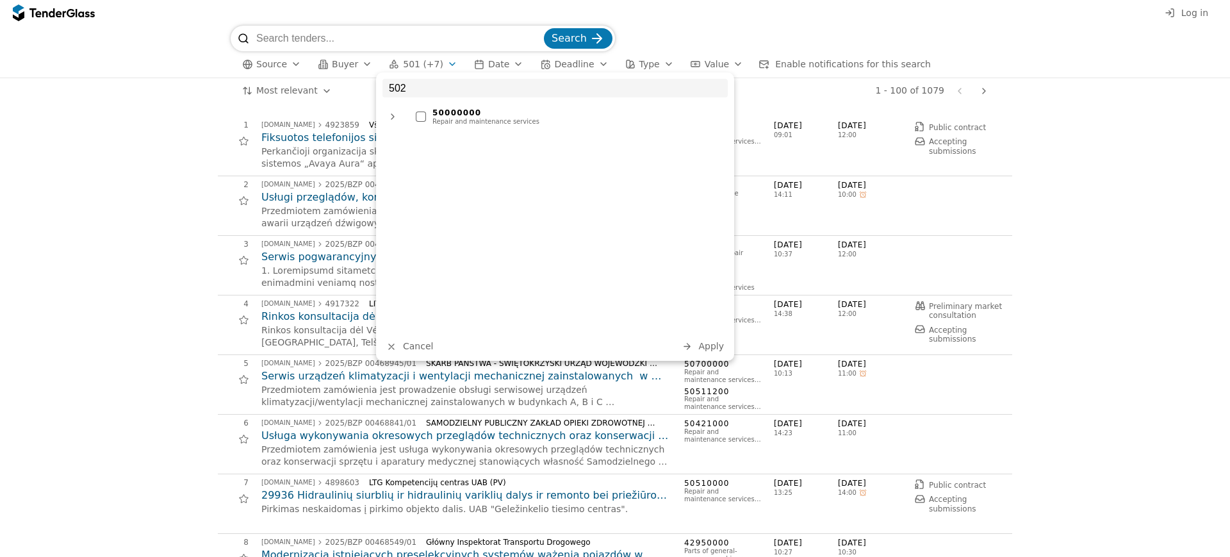
type input "502"
click at [424, 113] on div at bounding box center [421, 116] width 10 height 10
click at [394, 116] on div at bounding box center [392, 116] width 31 height 33
click at [411, 143] on div at bounding box center [408, 146] width 31 height 33
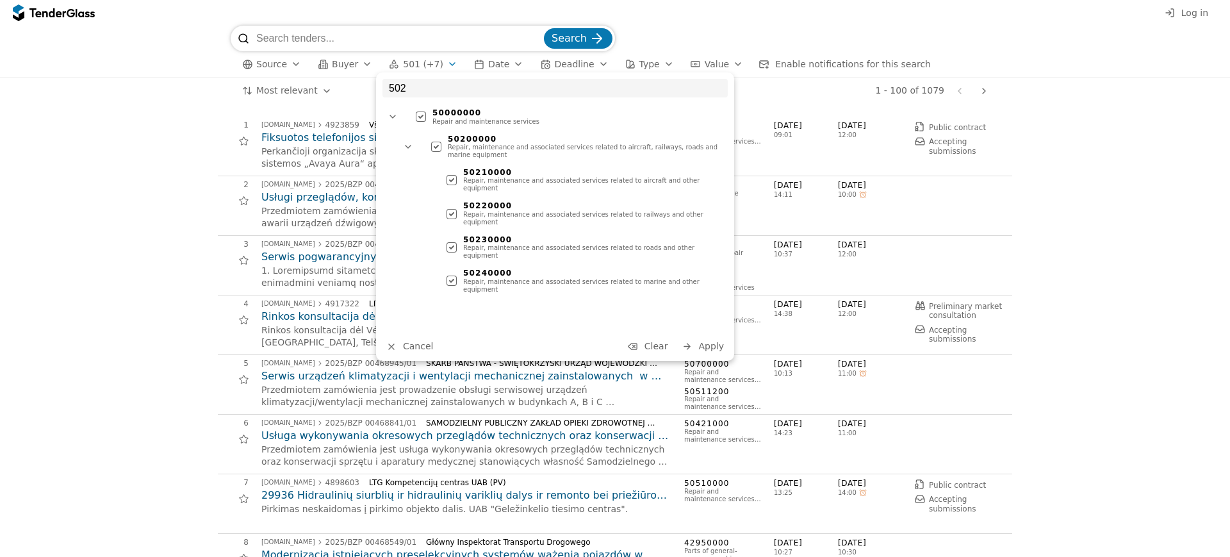
click at [431, 148] on div at bounding box center [436, 147] width 10 height 10
click at [450, 275] on div at bounding box center [451, 280] width 10 height 10
click at [699, 341] on button "Apply" at bounding box center [703, 346] width 50 height 16
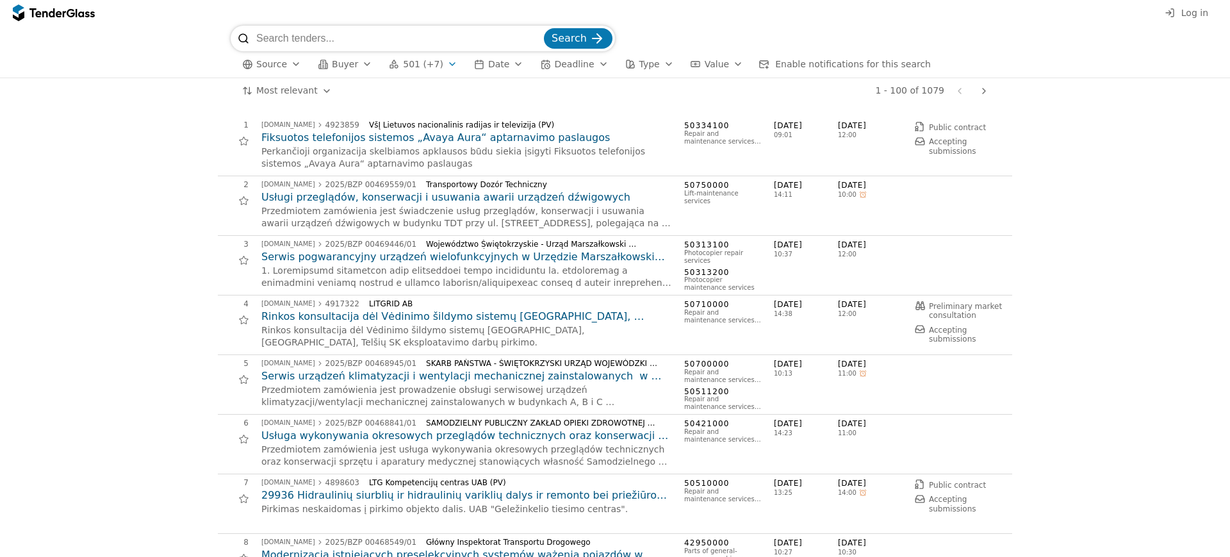
click at [440, 59] on div "button" at bounding box center [452, 63] width 36 height 33
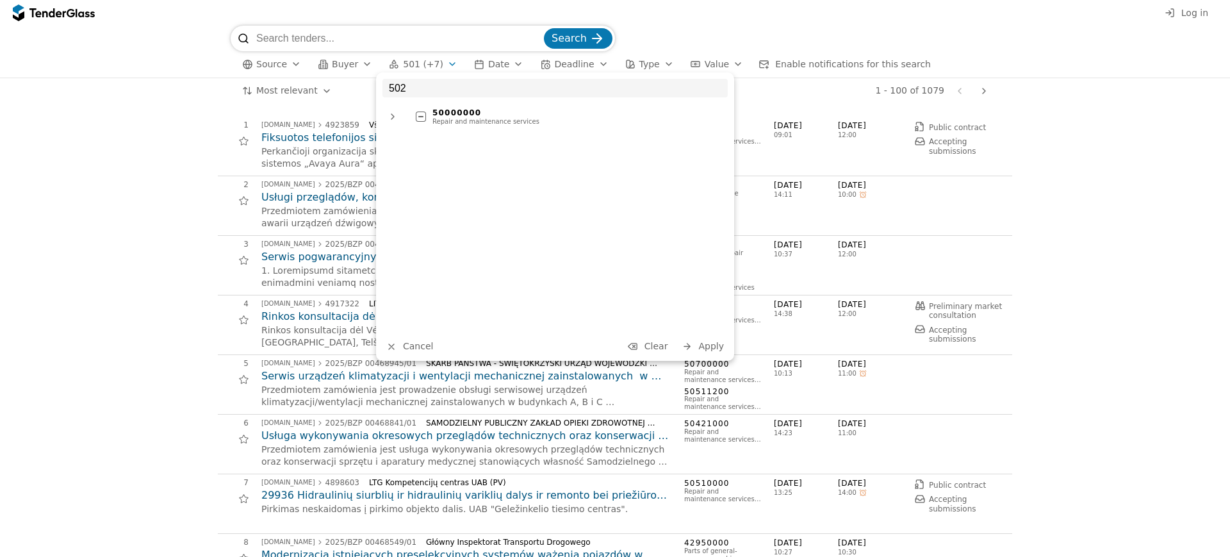
type input "502"
click at [442, 119] on div "Repair and maintenance services" at bounding box center [576, 122] width 289 height 8
click at [384, 111] on div at bounding box center [392, 116] width 20 height 20
click at [413, 142] on div at bounding box center [408, 146] width 20 height 20
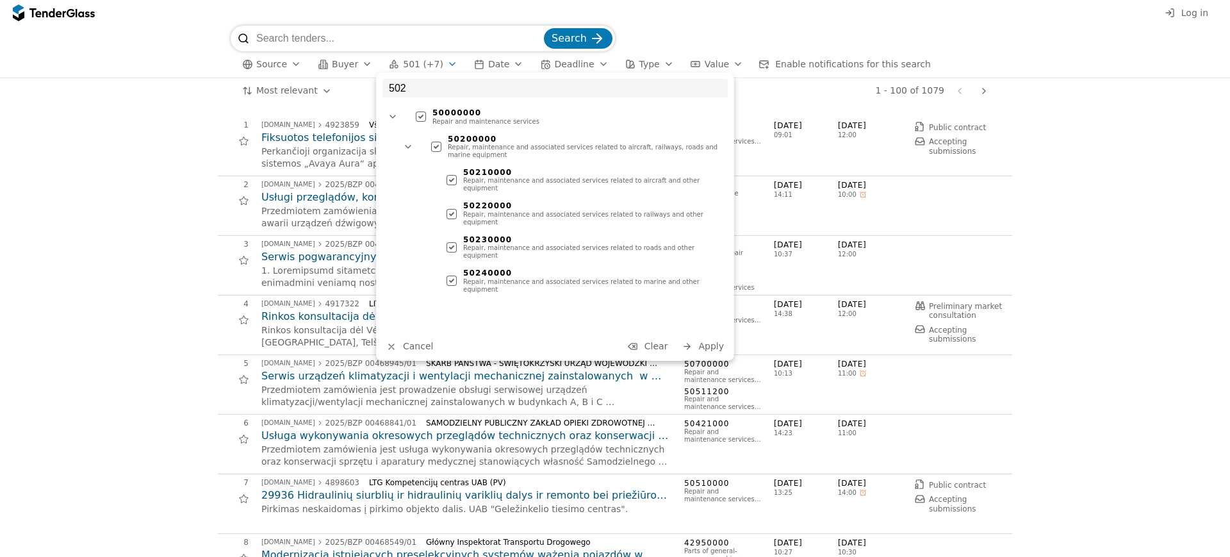
click at [455, 232] on div "50230000 Repair, maintenance and associated services related to roads and other…" at bounding box center [584, 247] width 288 height 31
click at [454, 242] on div at bounding box center [451, 247] width 10 height 10
click at [453, 229] on div at bounding box center [451, 247] width 45 height 44
click at [454, 209] on div "50220000 Repair, maintenance and associated services related to railways and ot…" at bounding box center [584, 213] width 288 height 31
click at [454, 161] on div "50200000 Repair, maintenance and associated services related to aircraft, railw…" at bounding box center [576, 146] width 303 height 31
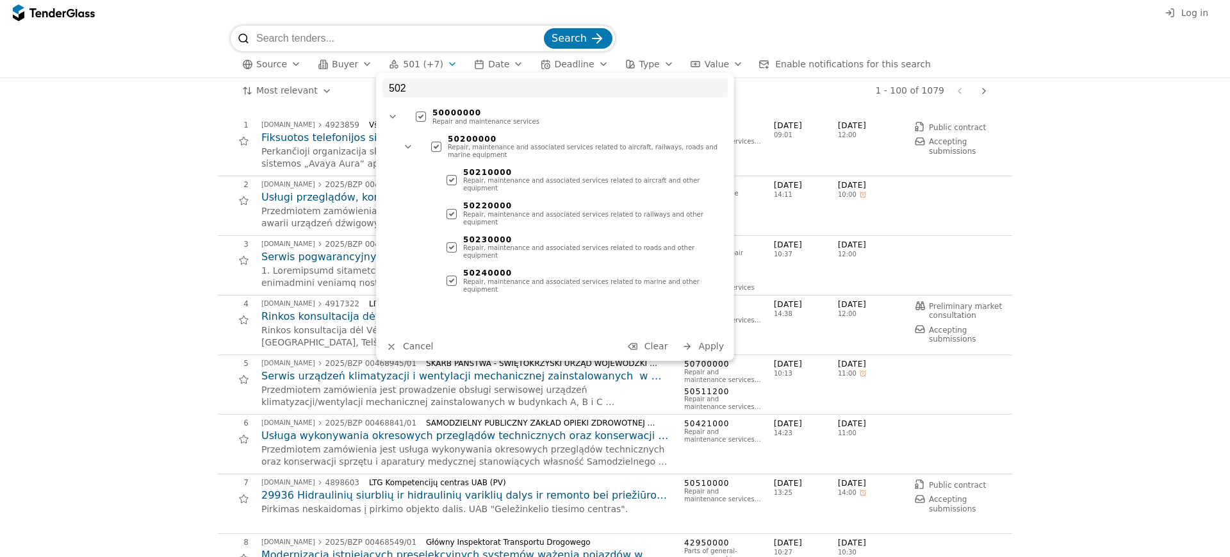
click at [438, 149] on div at bounding box center [436, 147] width 45 height 44
click at [457, 265] on div "50240000 Repair, maintenance and associated services related to marine and othe…" at bounding box center [584, 280] width 288 height 31
click at [701, 341] on span "Apply" at bounding box center [711, 346] width 26 height 10
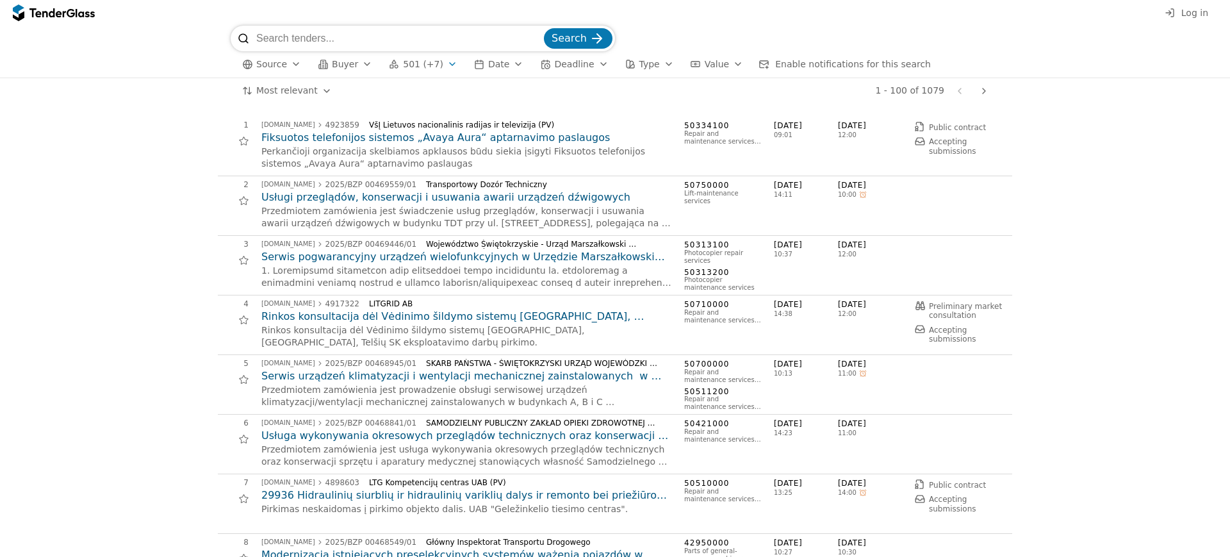
click at [560, 32] on span "Search" at bounding box center [569, 38] width 35 height 12
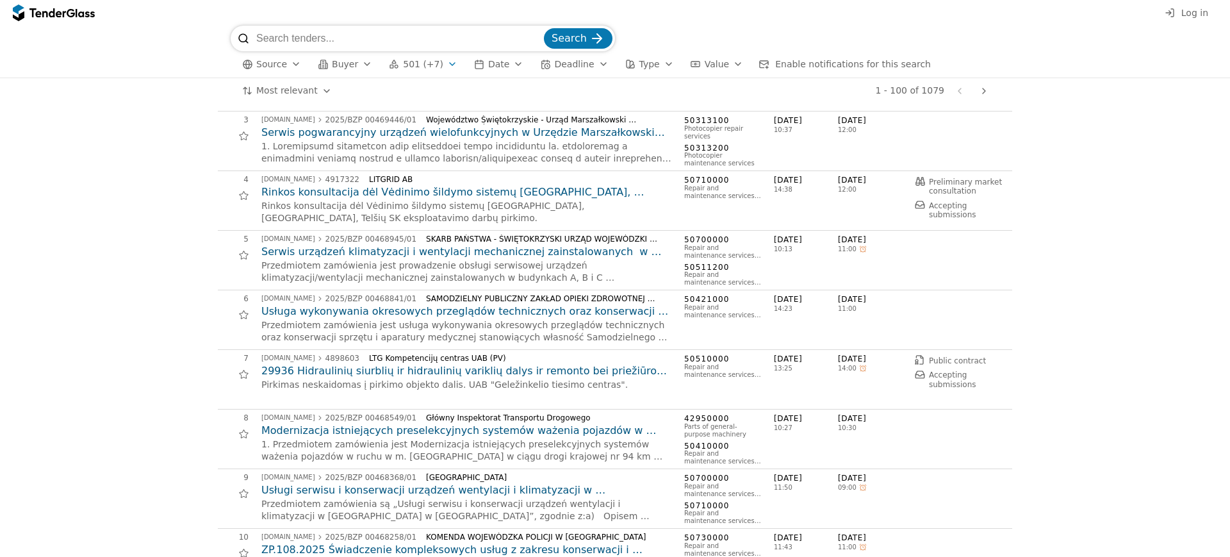
scroll to position [240, 0]
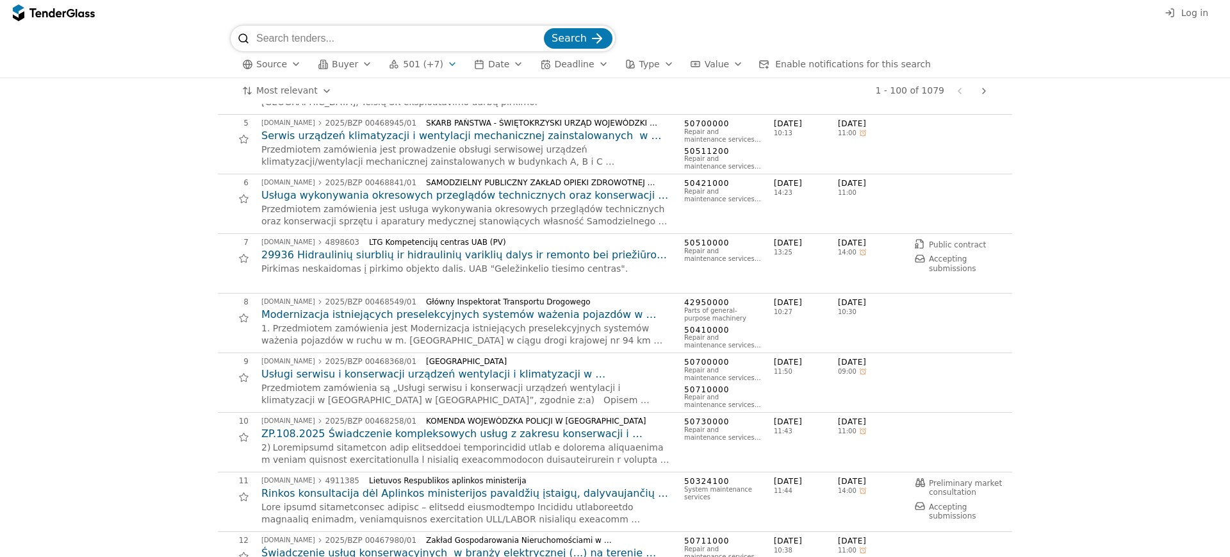
click at [295, 59] on div "button" at bounding box center [296, 63] width 36 height 33
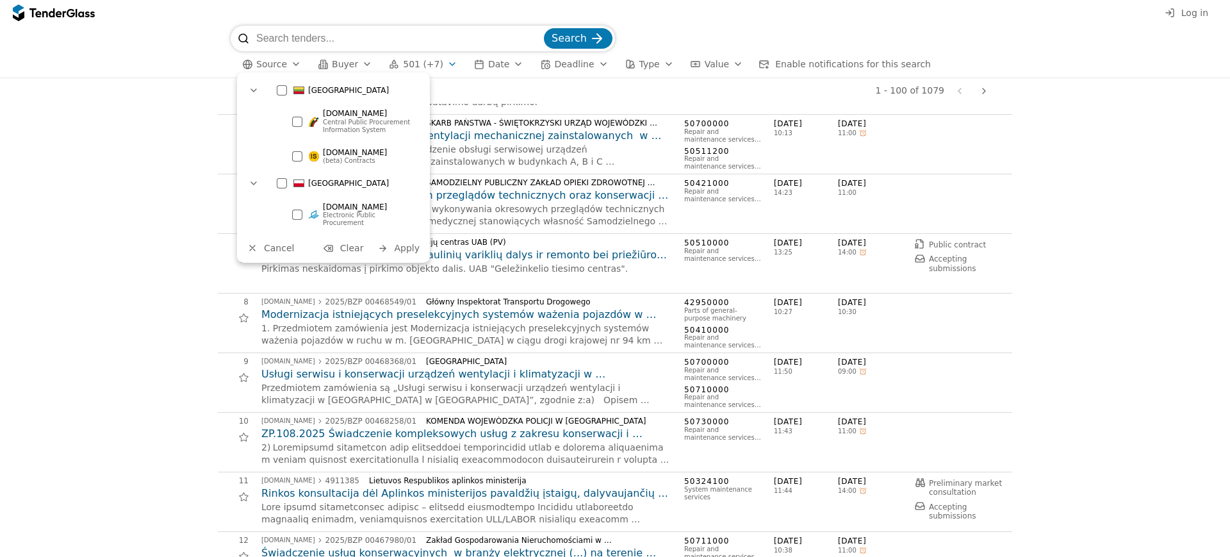
click at [281, 87] on div at bounding box center [282, 90] width 10 height 10
click at [389, 237] on div "button" at bounding box center [383, 248] width 34 height 34
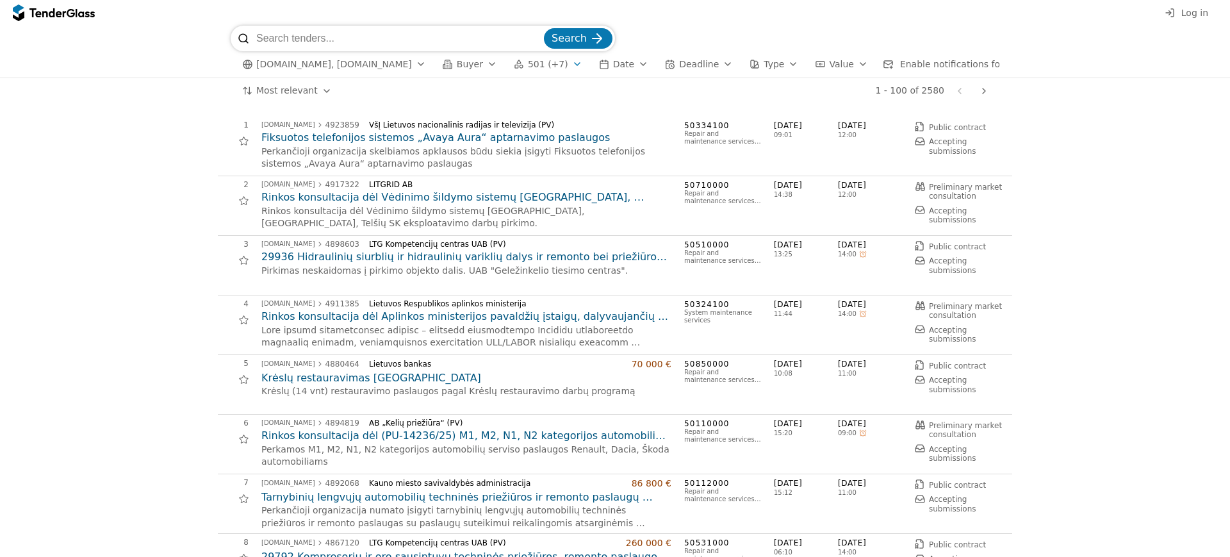
click at [539, 63] on span "501 (+7)" at bounding box center [548, 64] width 40 height 11
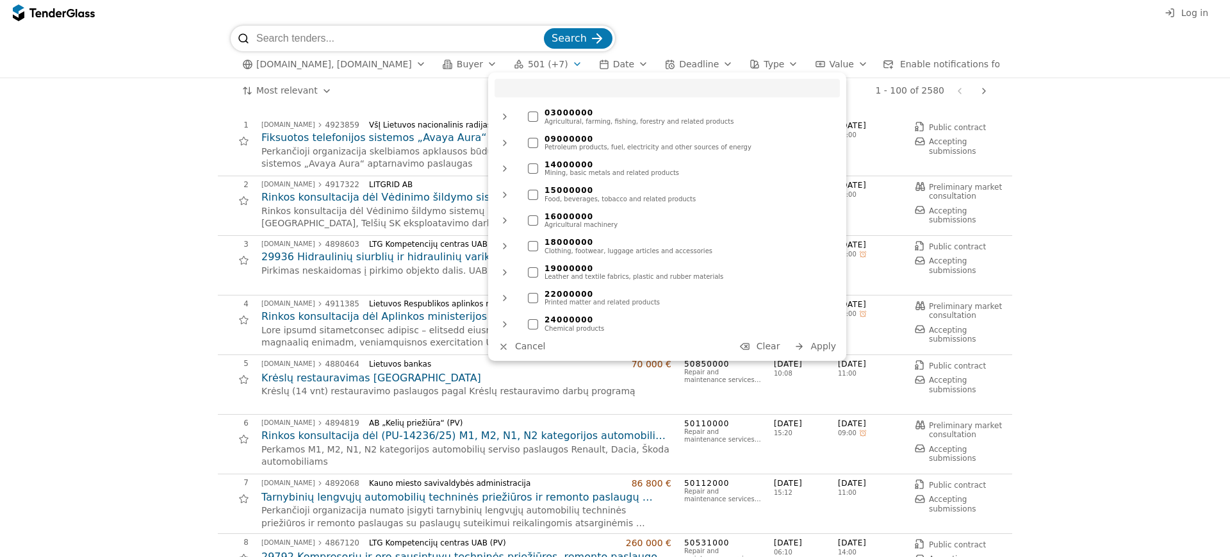
click at [779, 341] on span "Clear" at bounding box center [768, 346] width 24 height 10
click at [541, 91] on input "search" at bounding box center [667, 88] width 345 height 19
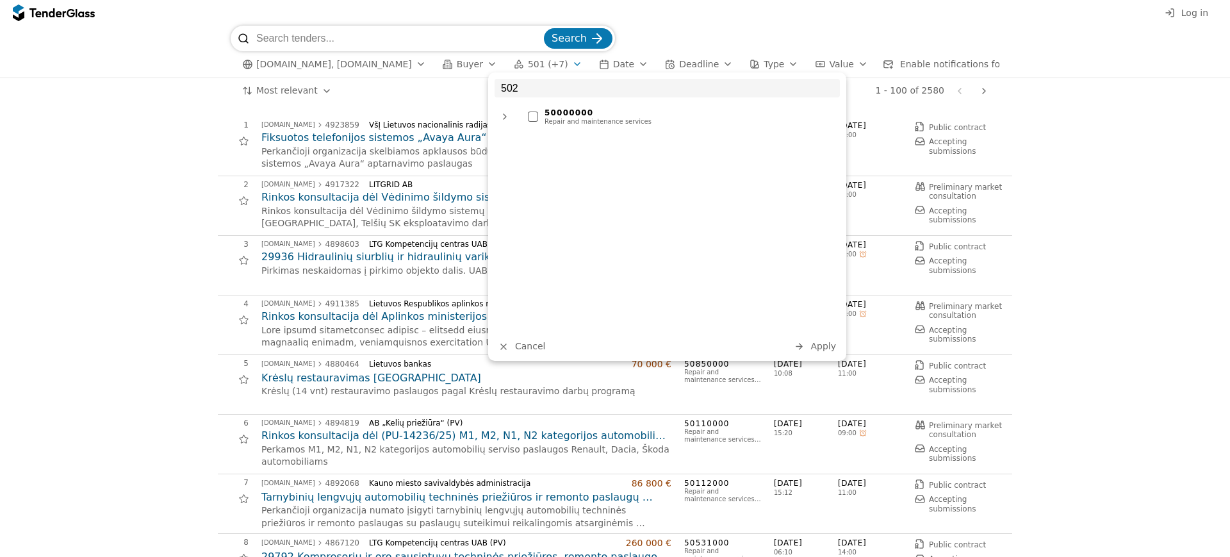
type input "502"
click at [496, 115] on div at bounding box center [505, 116] width 20 height 20
click at [527, 152] on div at bounding box center [520, 146] width 20 height 20
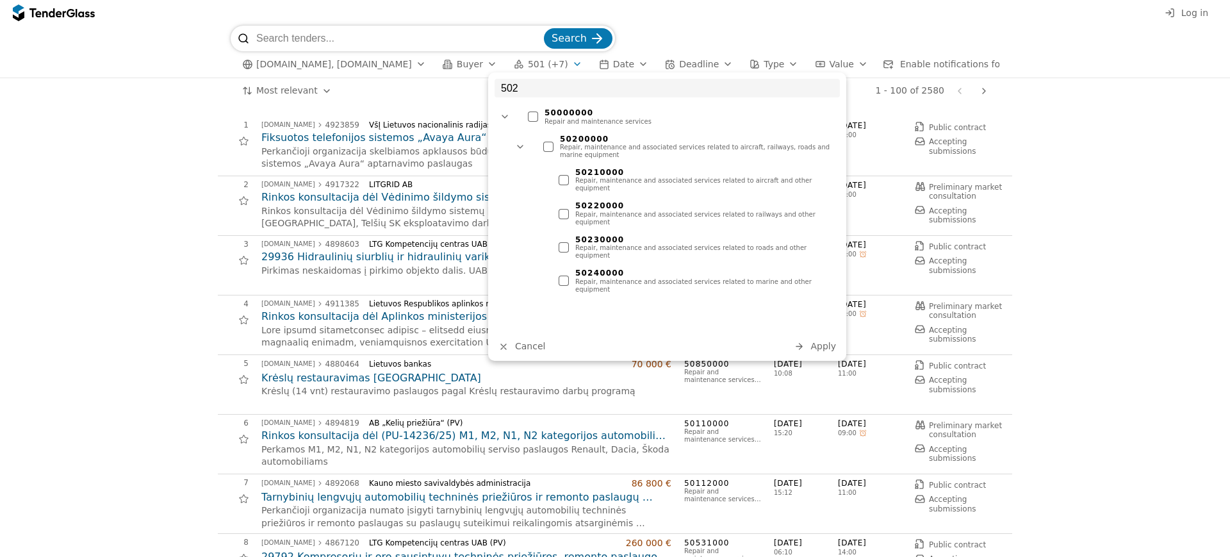
click at [557, 265] on div "50240000 Repair, maintenance and associated services related to marine and othe…" at bounding box center [696, 280] width 288 height 31
click at [829, 348] on span "Apply" at bounding box center [823, 346] width 26 height 10
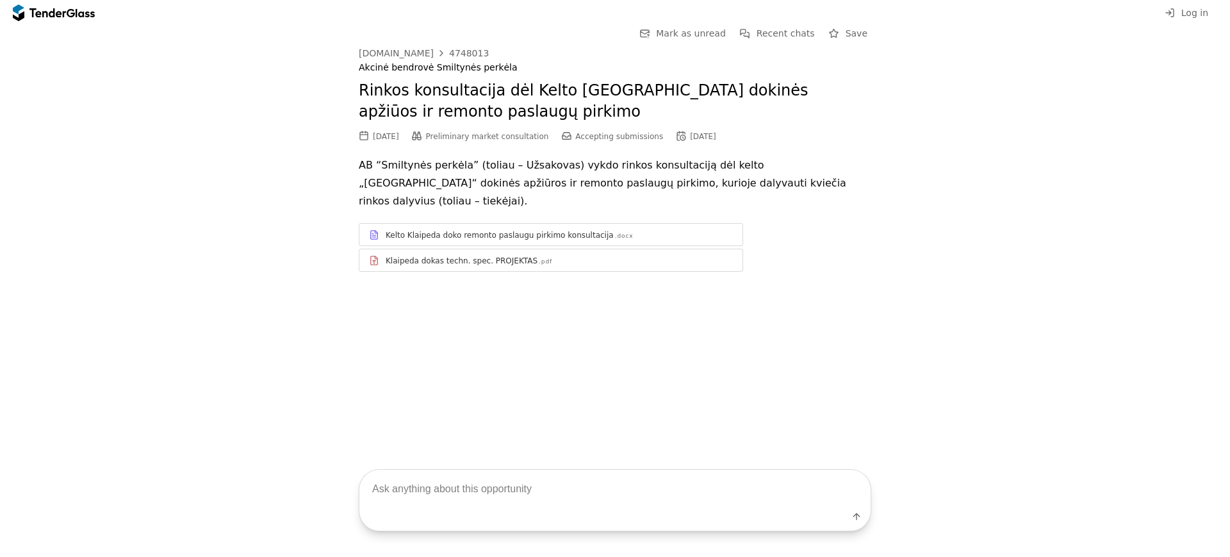
click at [487, 256] on div "Klaipeda dokas techn. spec. PROJEKTAS" at bounding box center [462, 261] width 152 height 10
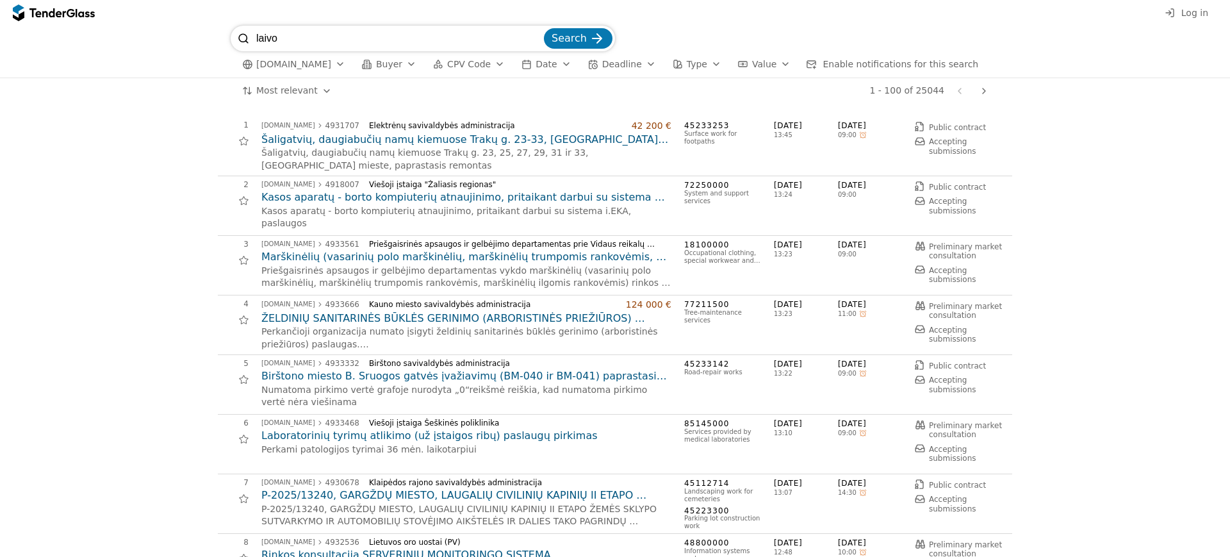
type input "laivo"
click at [544, 28] on button "Search" at bounding box center [578, 38] width 69 height 20
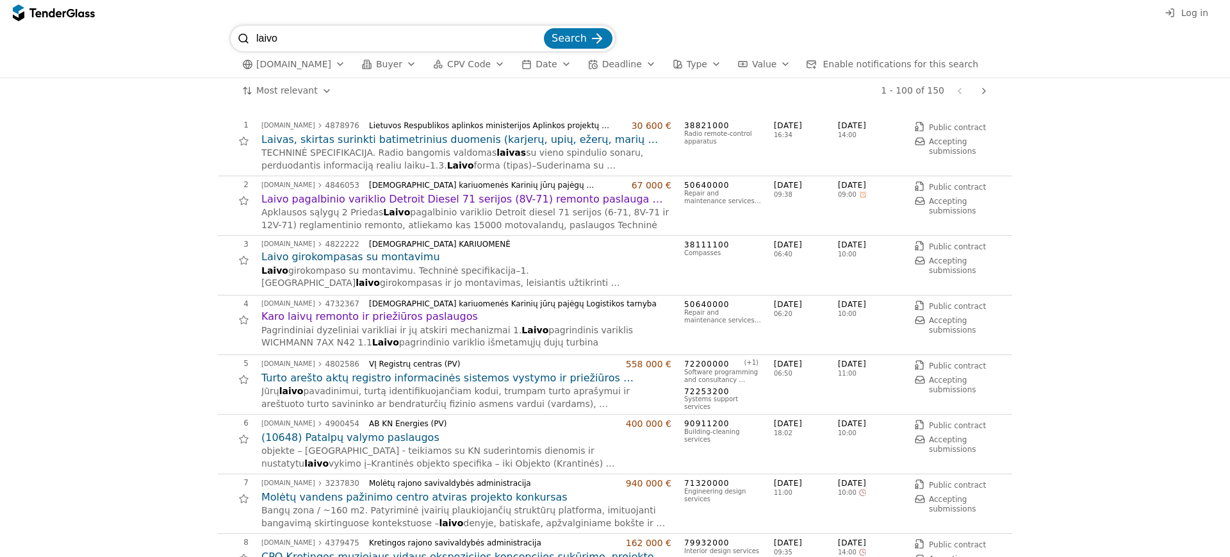
click at [409, 322] on h2 "Karo laivų remonto ir priežiūros paslaugos" at bounding box center [466, 316] width 410 height 14
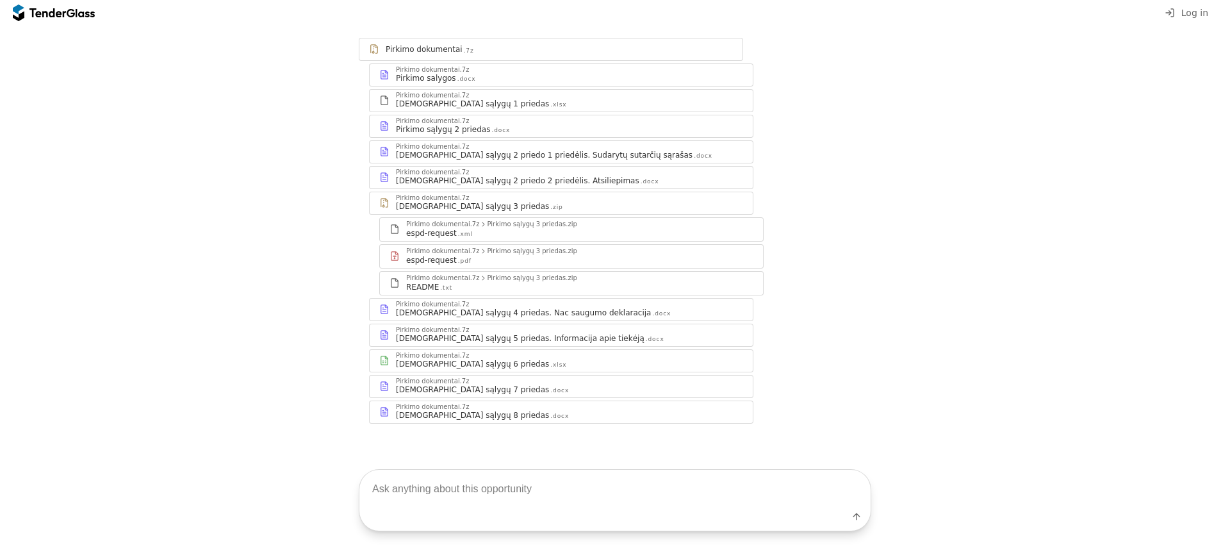
scroll to position [48, 0]
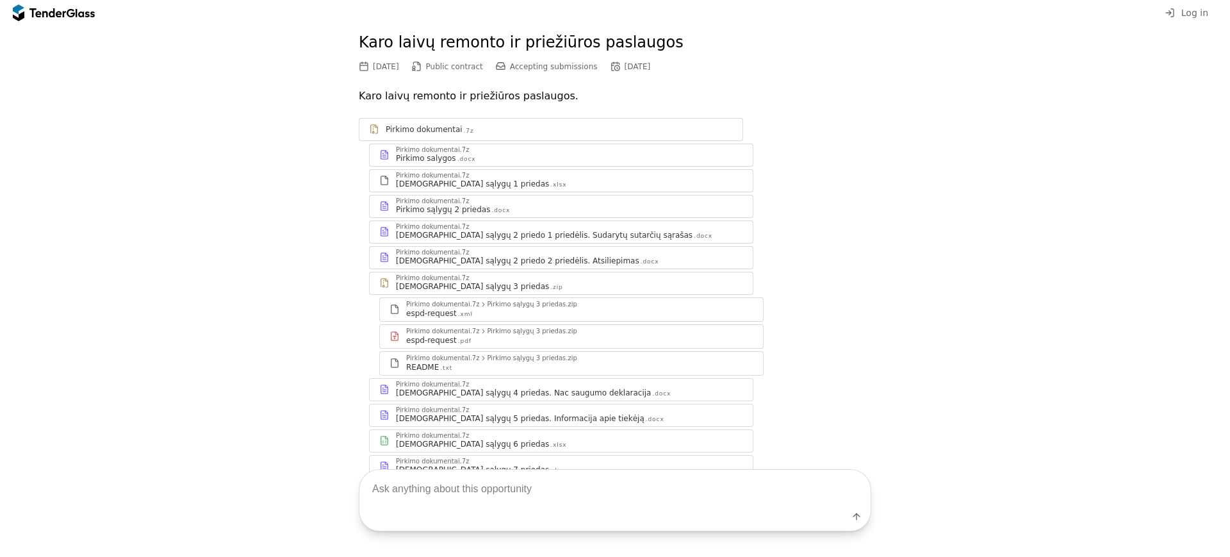
click at [601, 158] on div "Pirkimo salygos .docx" at bounding box center [569, 158] width 347 height 10
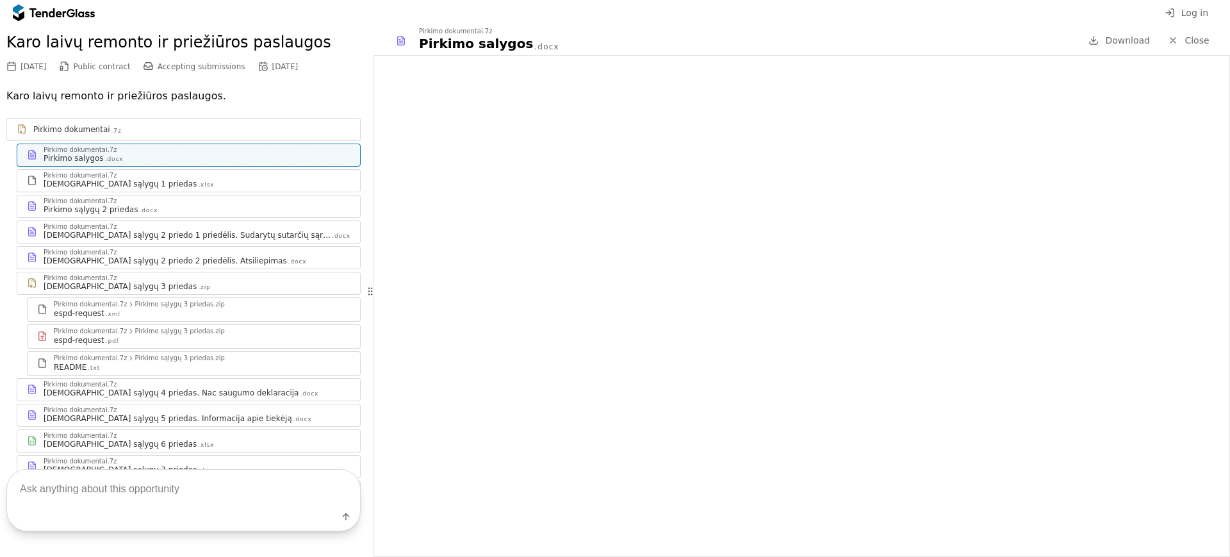
click at [214, 209] on div "Pirkimo sąlygų 2 priedas .docx" at bounding box center [197, 209] width 307 height 10
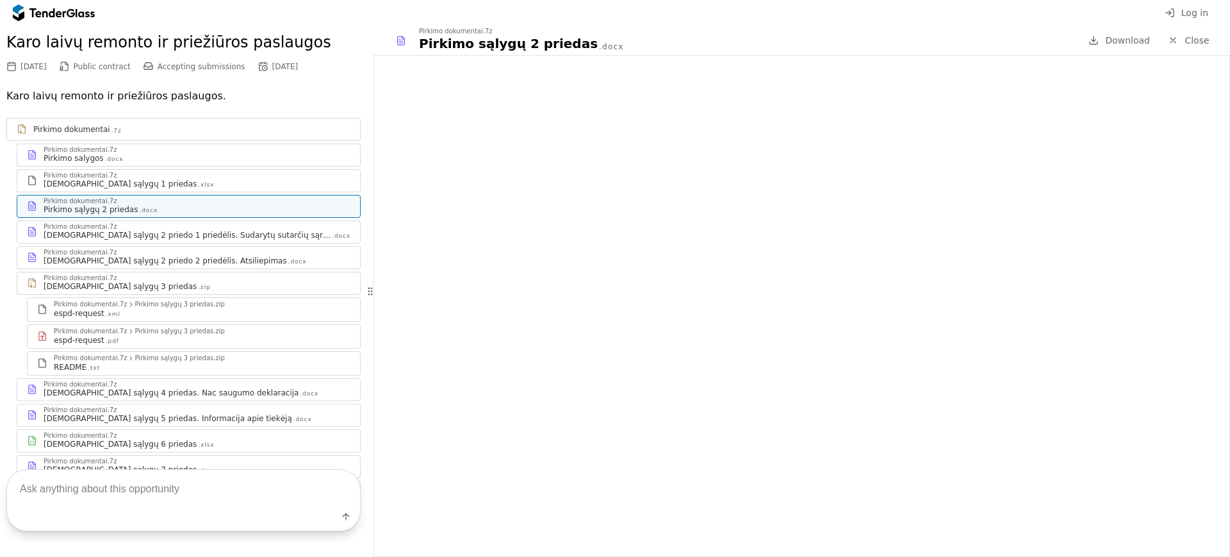
click at [233, 237] on div "Pirkimo sąlygų 2 priedo 1 priedėlis. Sudarytų sutarčių sąrašas" at bounding box center [187, 235] width 287 height 10
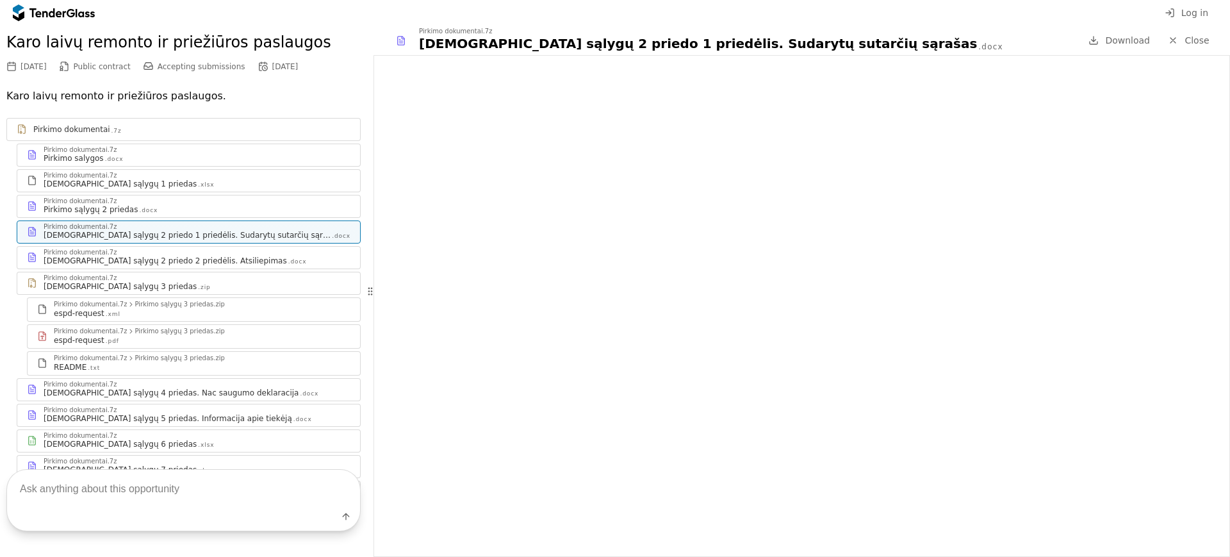
click at [227, 286] on div "Pirkimo sąlygų 3 priedas .zip" at bounding box center [197, 286] width 307 height 10
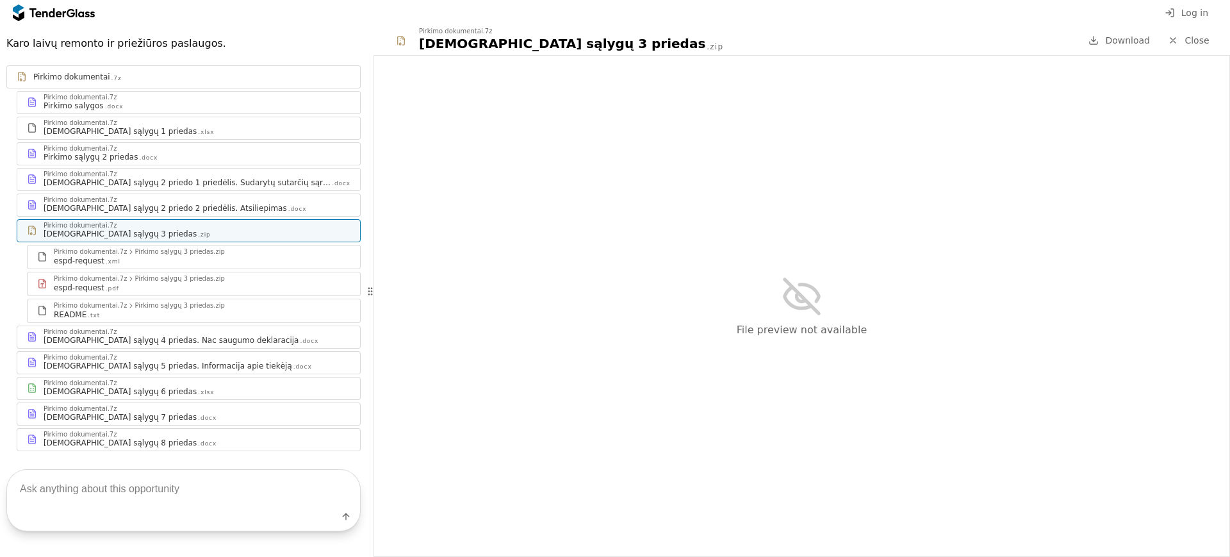
scroll to position [128, 0]
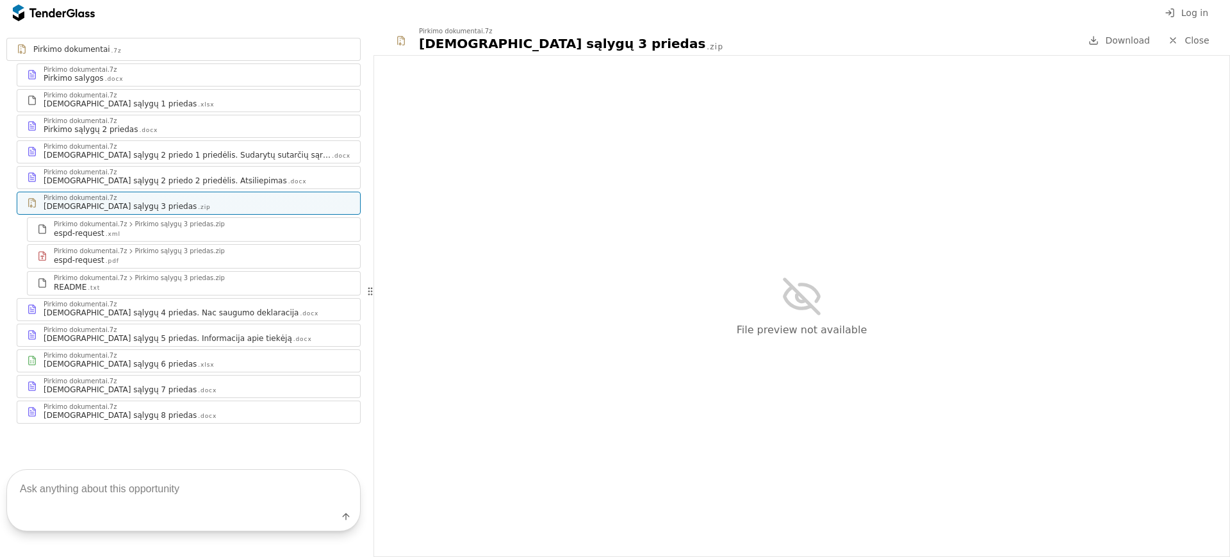
click at [245, 307] on div "Pirkimo sąlygų 4 priedas. Nac saugumo deklaracija .docx" at bounding box center [197, 312] width 307 height 10
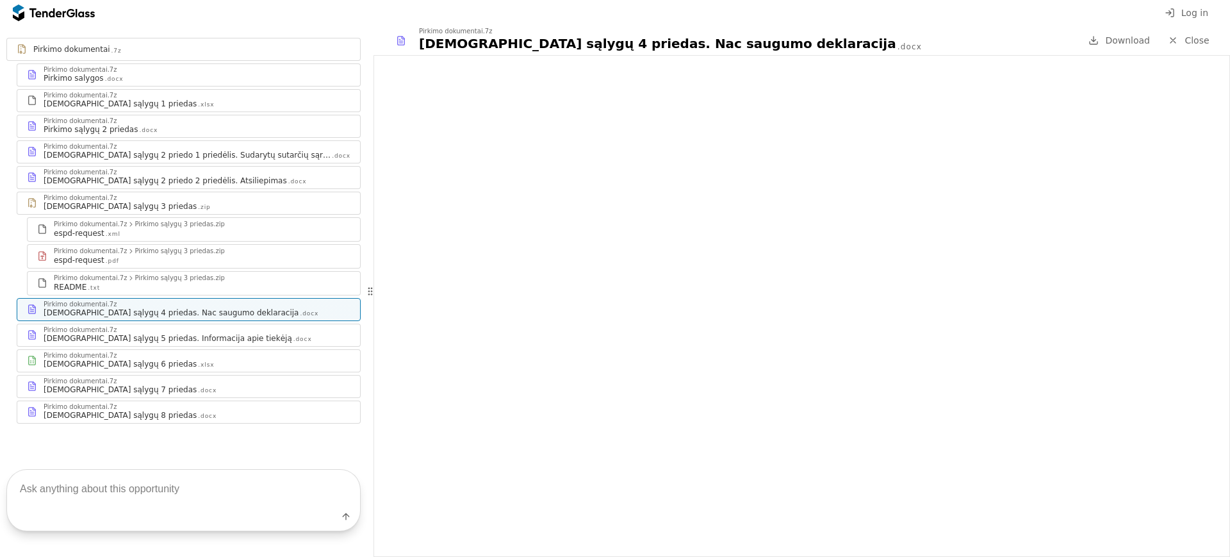
click at [154, 340] on div "Pirkimo sąlygų 5 priedas. Informacija apie tiekėją" at bounding box center [168, 338] width 249 height 10
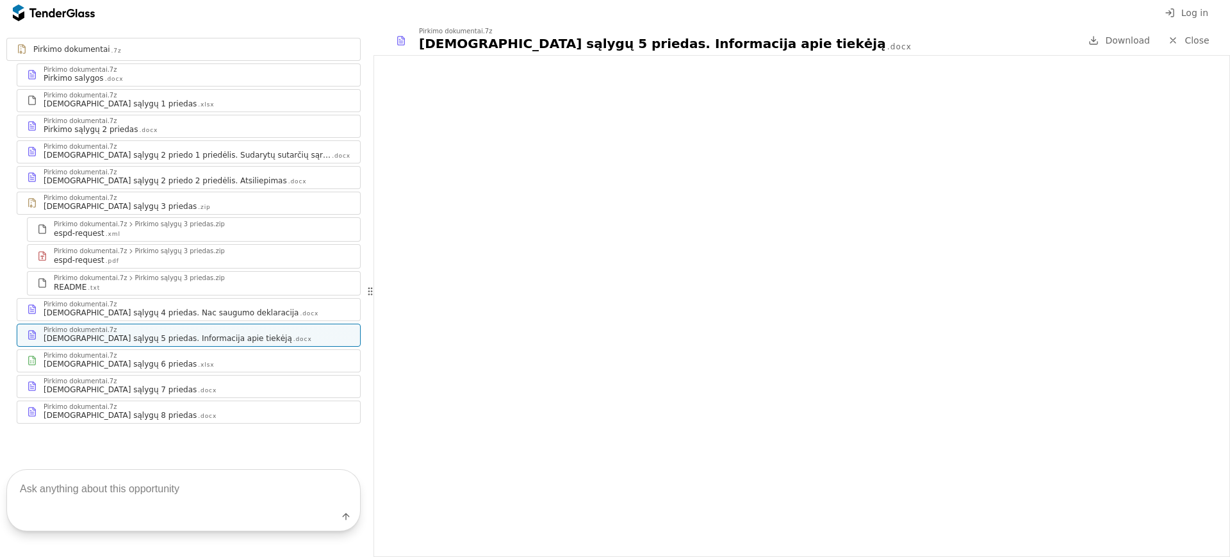
click at [110, 370] on div "Pirkimo dokumentai.7z Pirkimo sąlygų 6 priedas .xlsx" at bounding box center [188, 361] width 343 height 22
